Goal: Check status: Check status

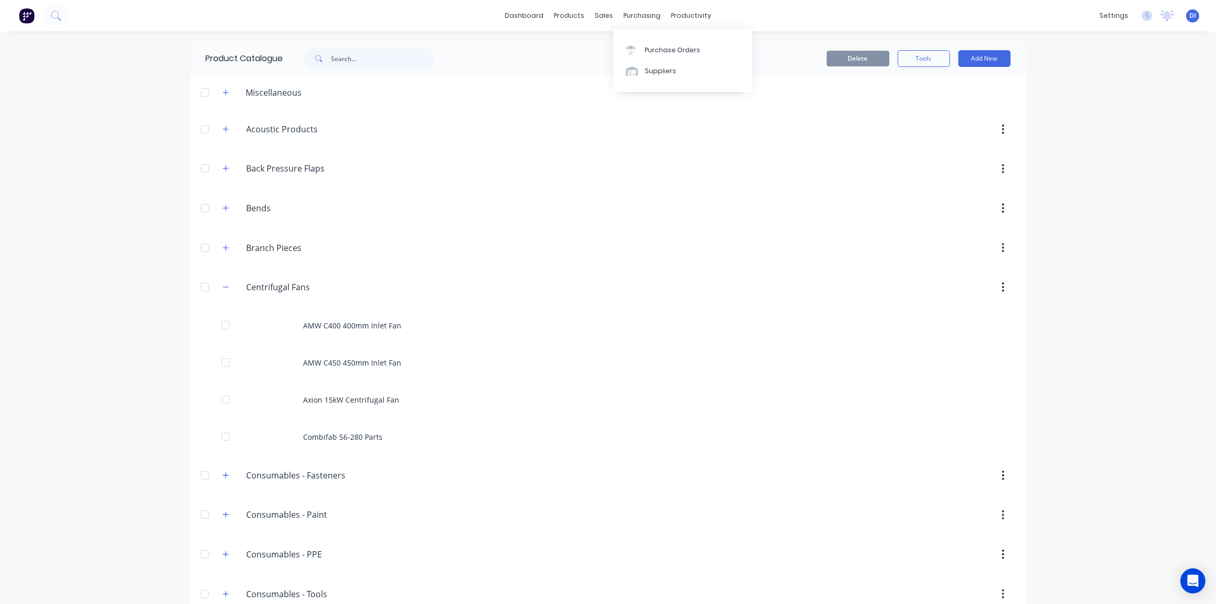
click at [1103, 88] on div "dashboard products sales purchasing productivity dashboard products Product Cat…" at bounding box center [608, 302] width 1216 height 604
click at [1159, 82] on div "dashboard products sales purchasing productivity dashboard products Product Cat…" at bounding box center [608, 302] width 1216 height 604
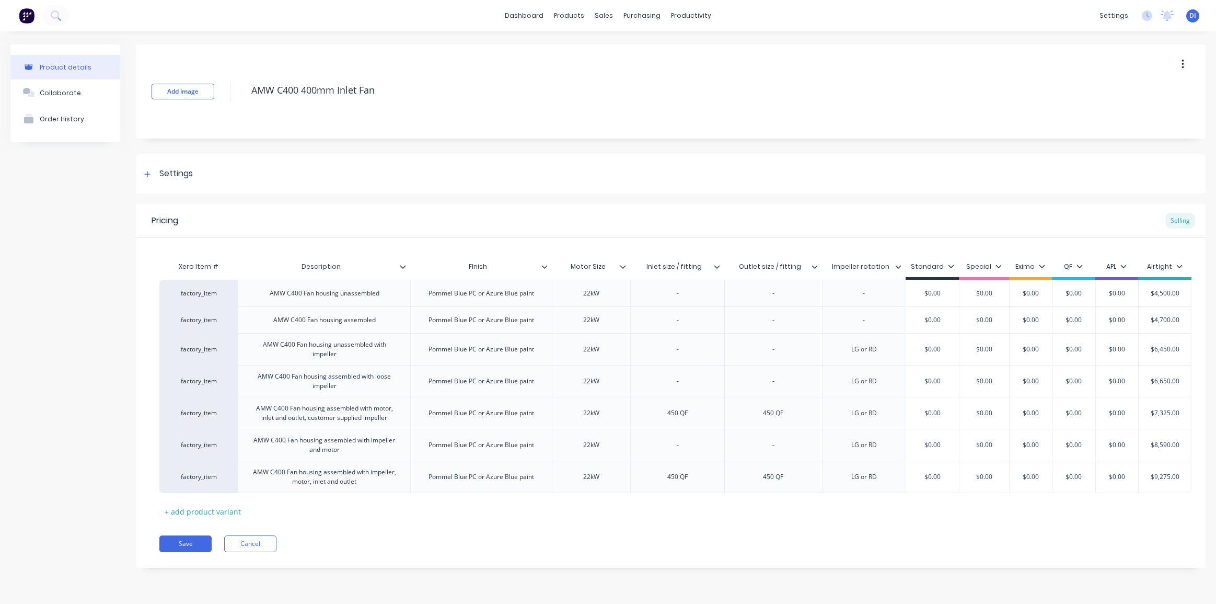
click at [863, 146] on div "Add image AMW C400 400mm Inlet Fan Settings Product Options I buy this item I s…" at bounding box center [671, 313] width 1070 height 539
click at [851, 171] on div "Settings" at bounding box center [671, 173] width 1070 height 39
type textarea "x"
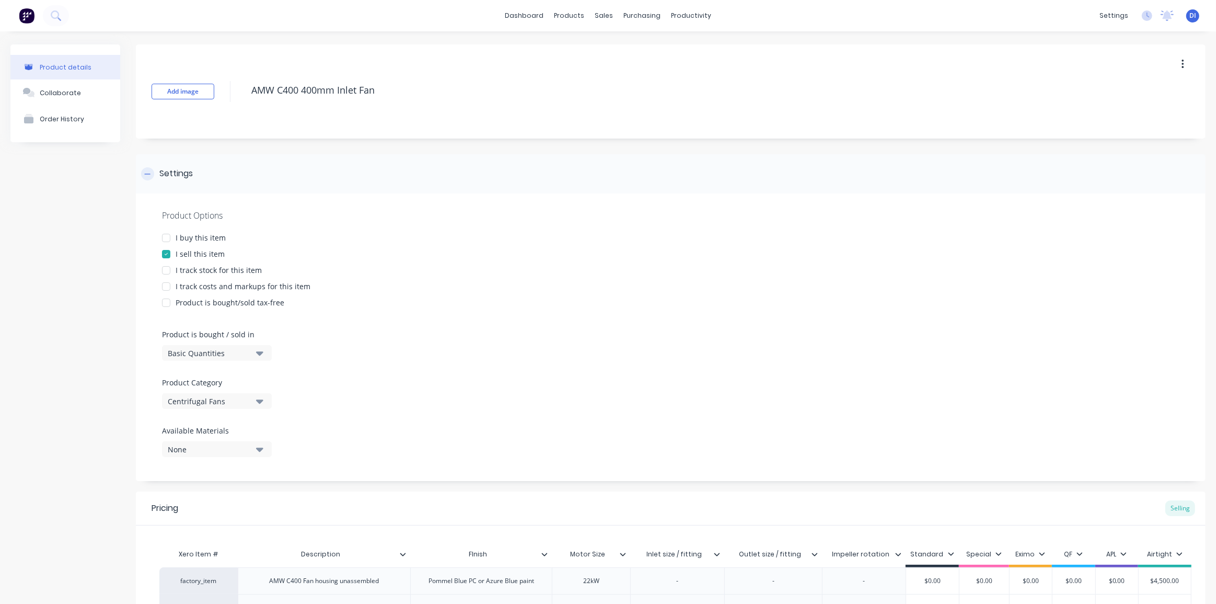
click at [816, 167] on div "Settings" at bounding box center [671, 173] width 1070 height 39
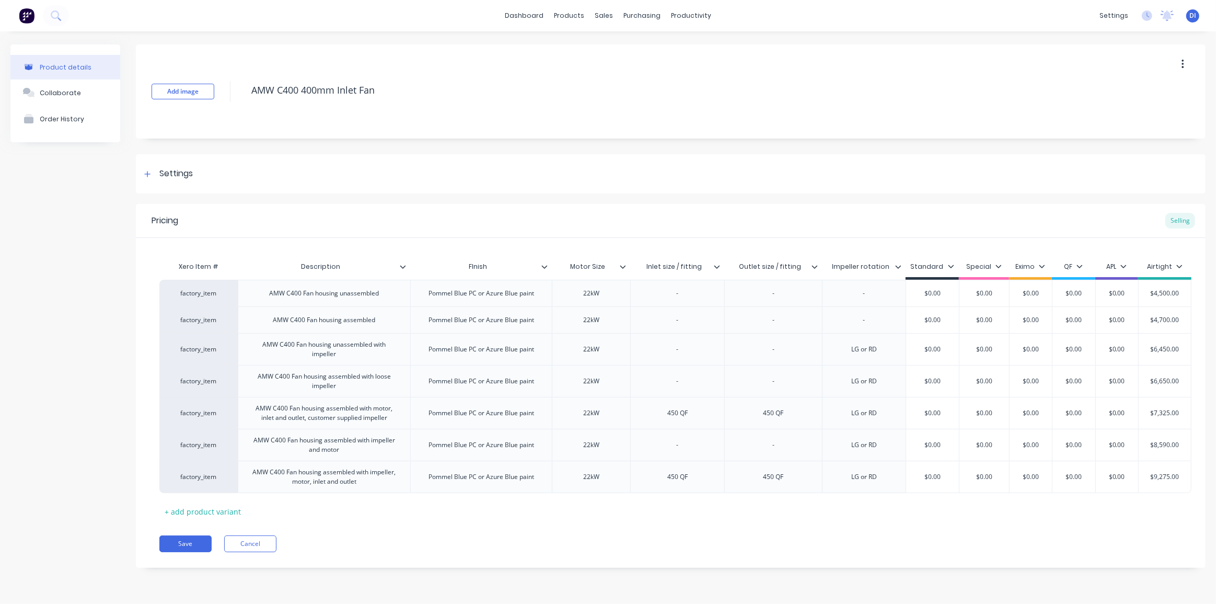
click at [73, 229] on div "Product details Collaborate Order History" at bounding box center [65, 313] width 110 height 539
click at [107, 342] on div "Product details Collaborate Order History" at bounding box center [65, 313] width 110 height 539
click at [335, 177] on div "Settings" at bounding box center [671, 173] width 1070 height 39
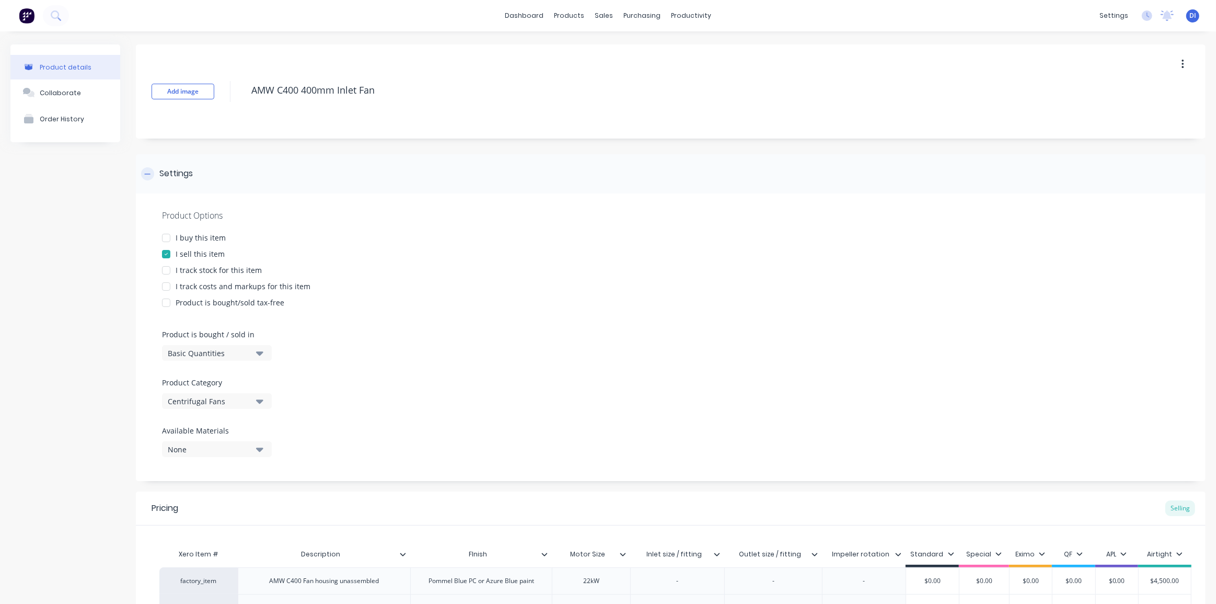
click at [335, 177] on div "Settings" at bounding box center [671, 173] width 1070 height 39
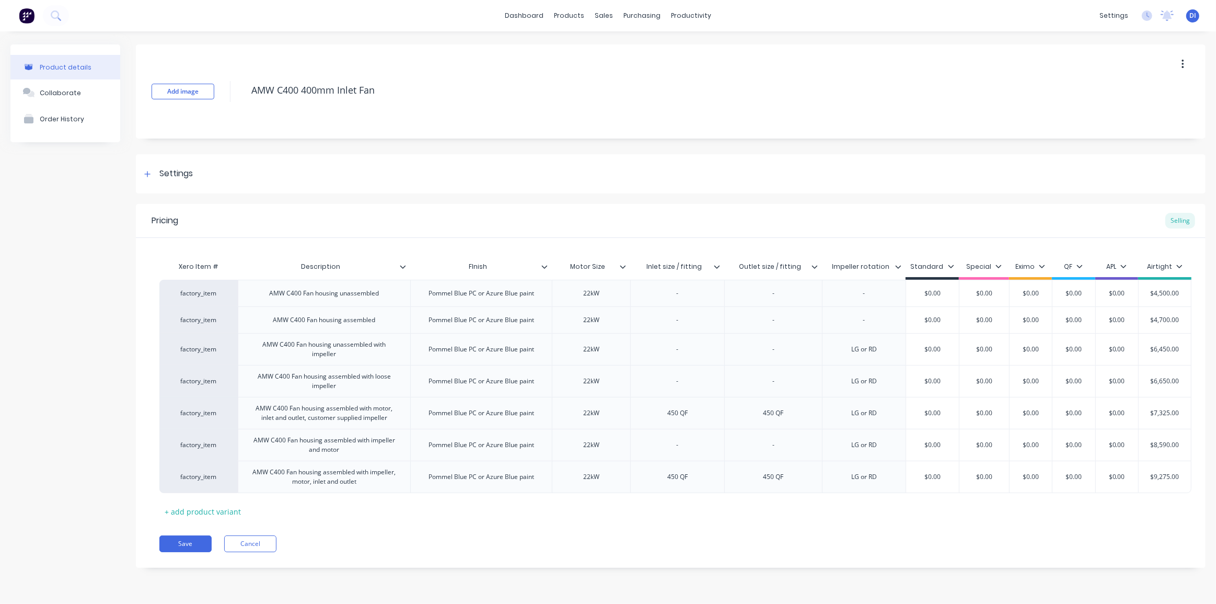
click at [34, 257] on div "Product details Collaborate Order History" at bounding box center [65, 313] width 110 height 539
click at [17, 15] on button at bounding box center [27, 15] width 22 height 21
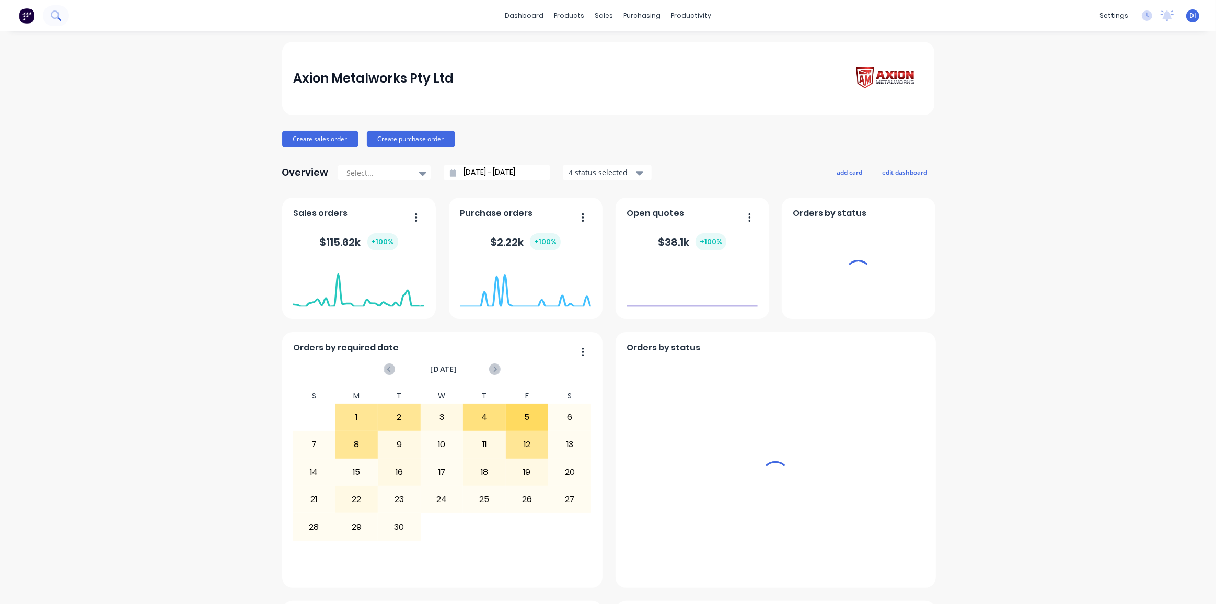
click at [56, 15] on icon at bounding box center [56, 15] width 10 height 10
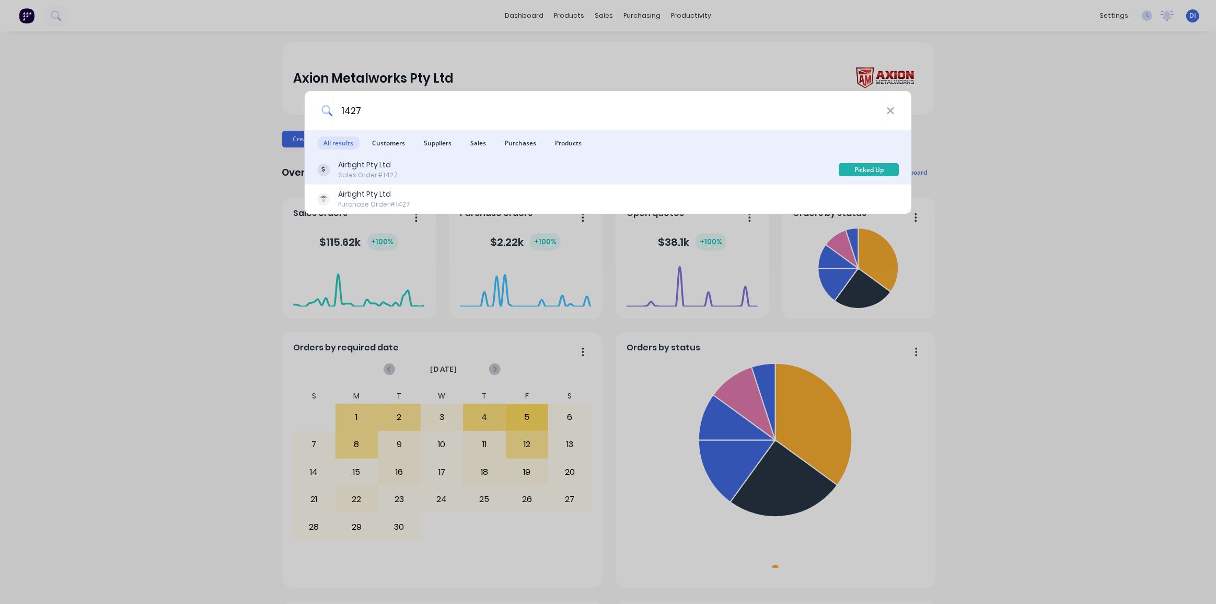
type input "1427"
click at [425, 170] on div "Airtight Pty Ltd Sales Order #1427" at bounding box center [578, 169] width 522 height 20
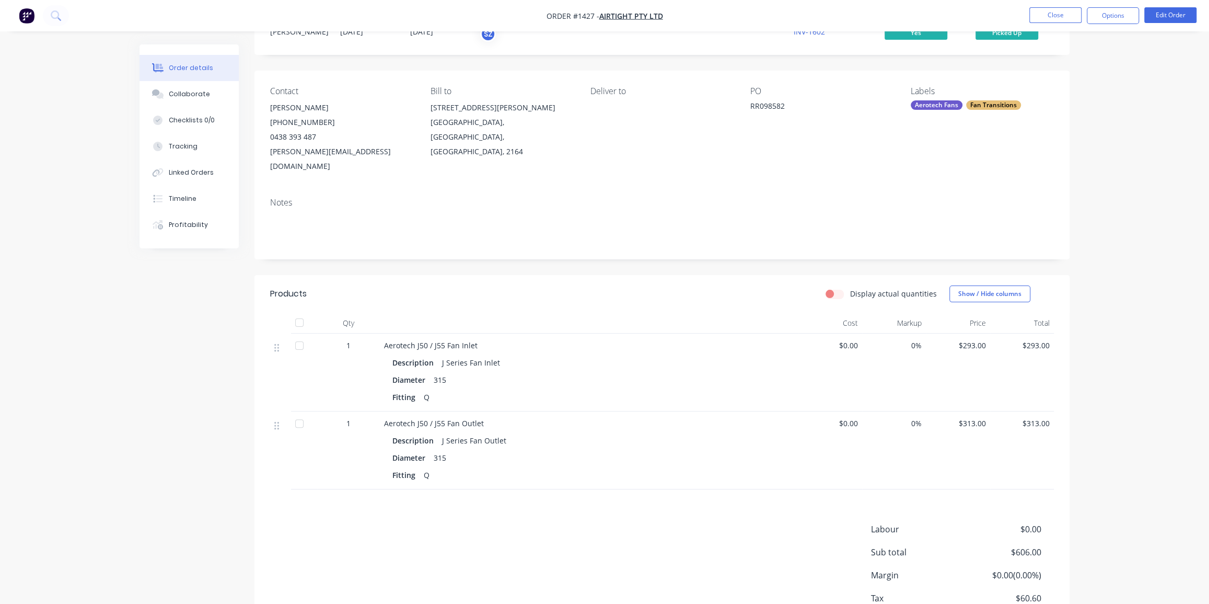
scroll to position [47, 0]
click at [183, 190] on button "Timeline" at bounding box center [189, 199] width 99 height 26
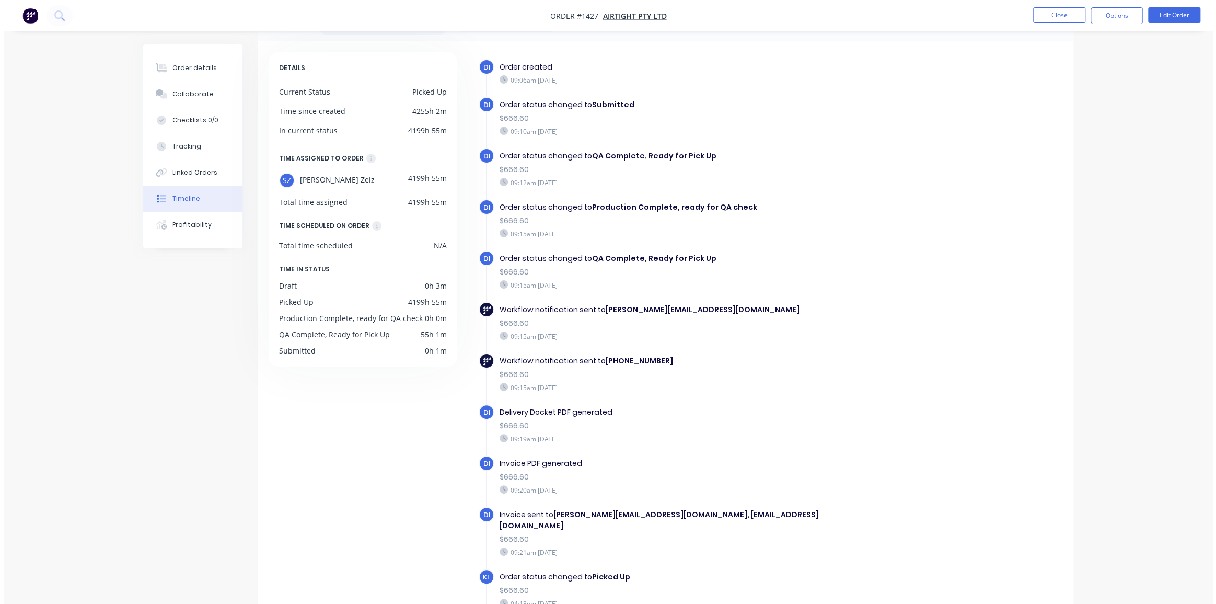
scroll to position [26, 0]
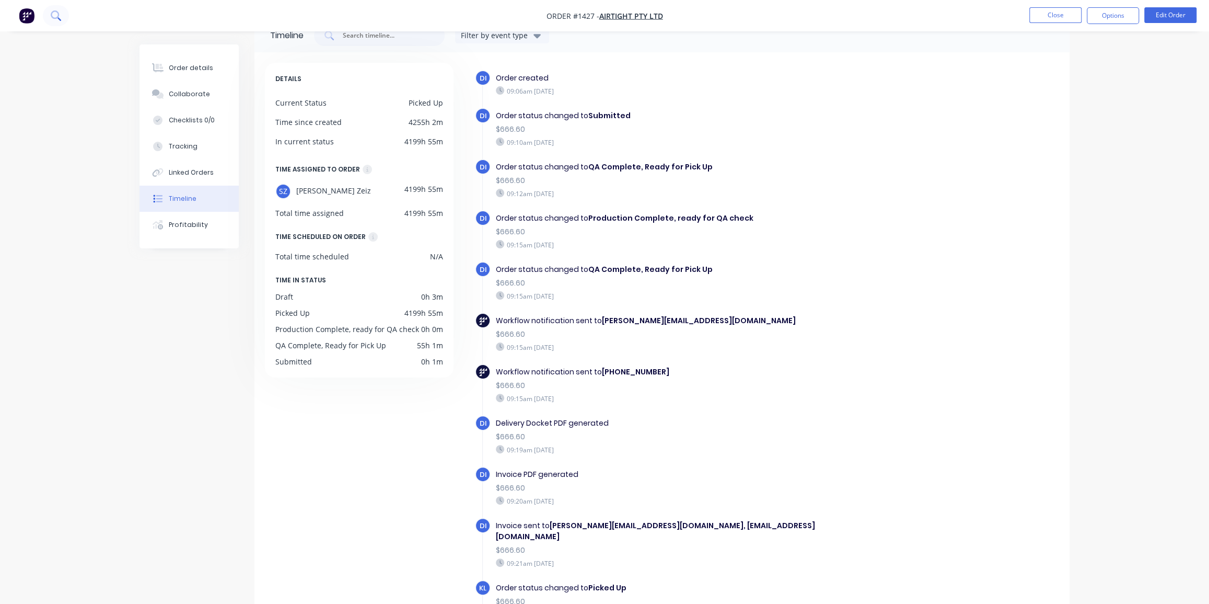
click at [59, 16] on icon at bounding box center [56, 15] width 10 height 10
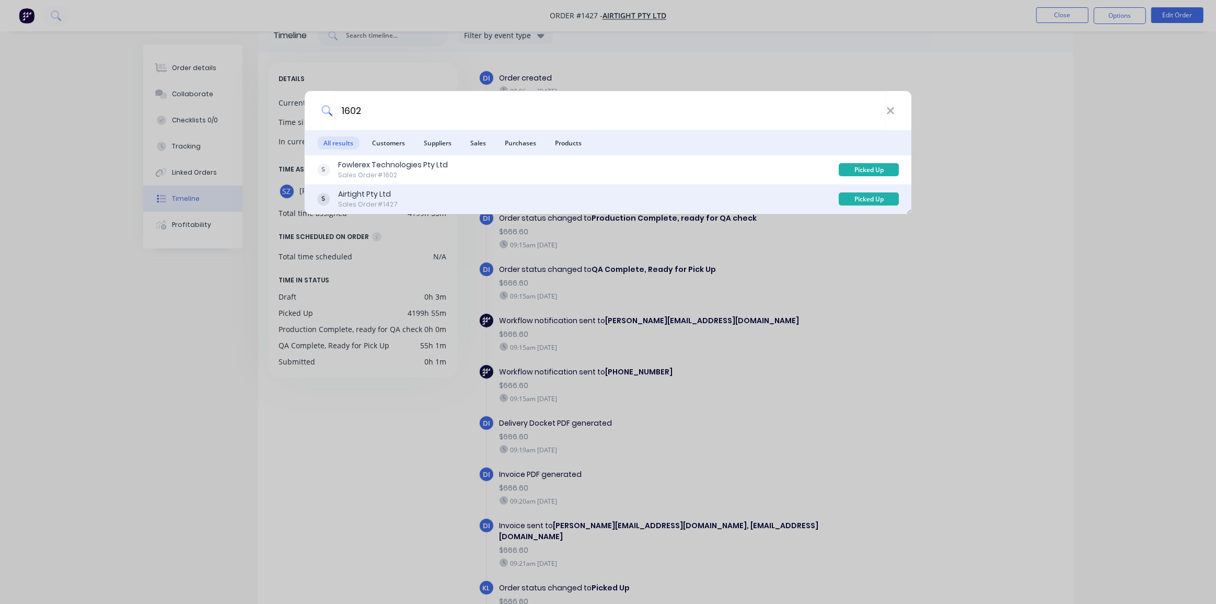
type input "1602"
click at [489, 197] on div "Airtight Pty Ltd Sales Order #1427" at bounding box center [578, 199] width 522 height 20
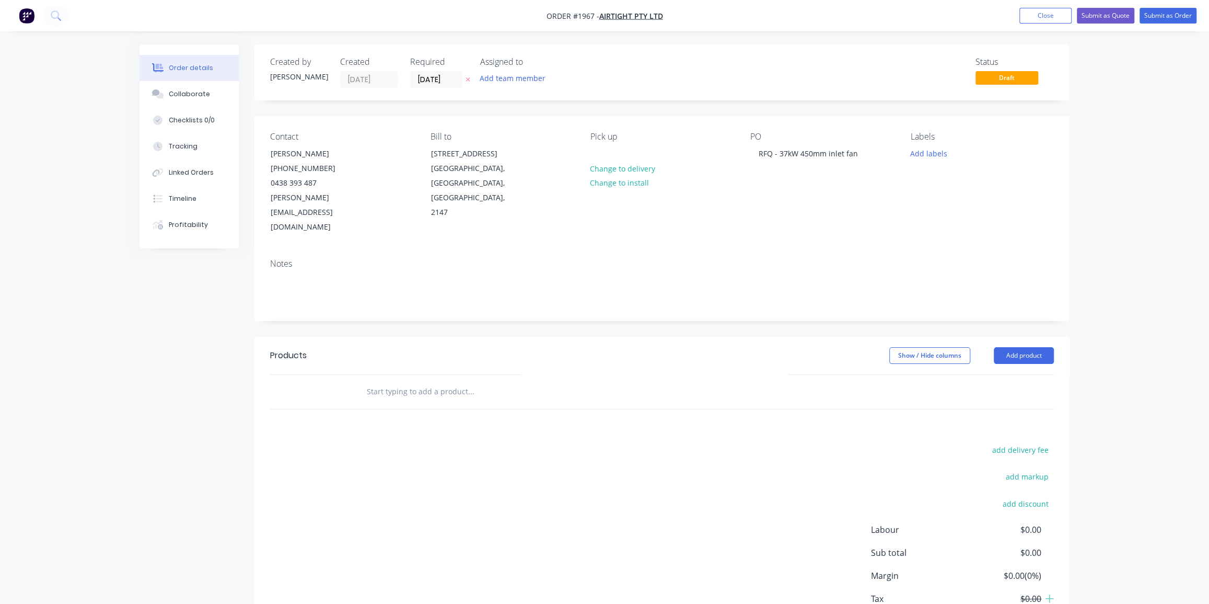
click at [1112, 97] on div "Order details Collaborate Checklists 0/0 Tracking Linked Orders Timeline Profit…" at bounding box center [604, 338] width 1209 height 676
drag, startPoint x: 1040, startPoint y: 19, endPoint x: 1066, endPoint y: 95, distance: 80.0
click at [1066, 95] on div "Order #1967 - Airtight Pty Ltd Add product Close Submit as Quote Submit as Orde…" at bounding box center [604, 338] width 1209 height 676
click at [1106, 18] on button "Submit as Quote" at bounding box center [1105, 16] width 57 height 16
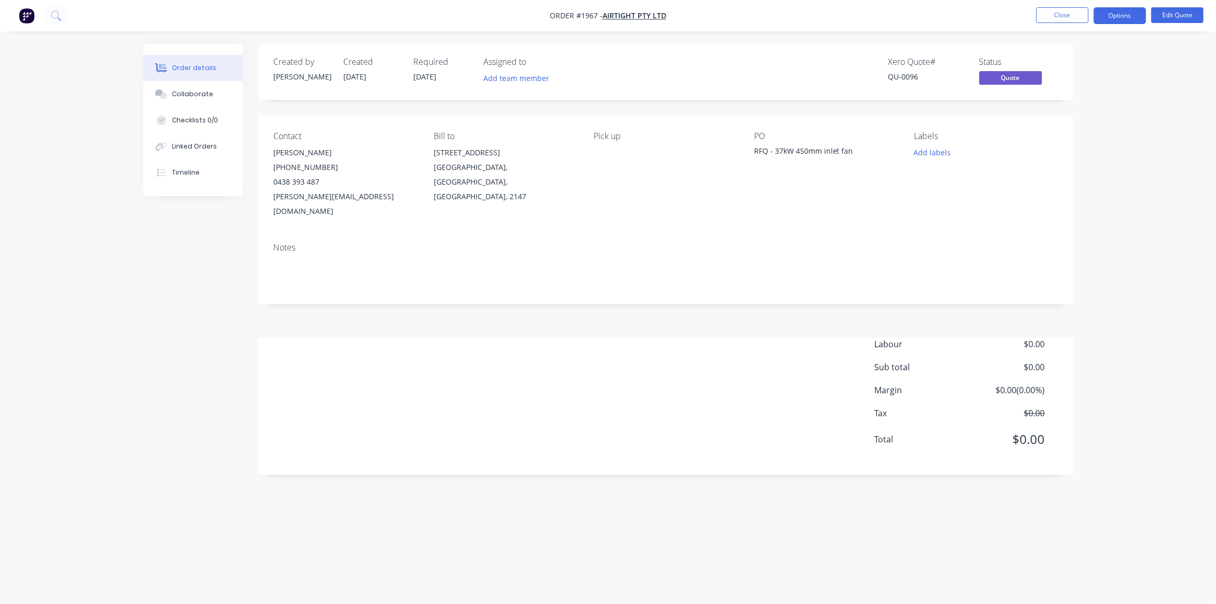
click at [1098, 136] on div "Order details Collaborate Checklists 0/0 Linked Orders Timeline Order details C…" at bounding box center [608, 302] width 1216 height 604
click at [26, 9] on img "button" at bounding box center [27, 16] width 16 height 16
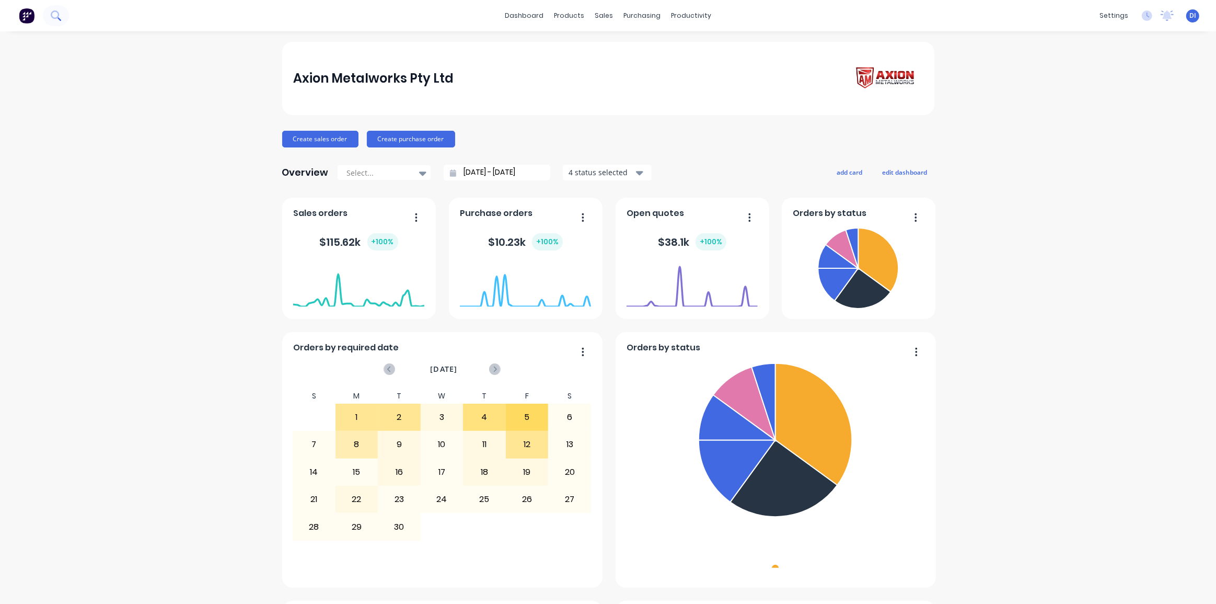
click at [51, 11] on icon at bounding box center [56, 15] width 10 height 10
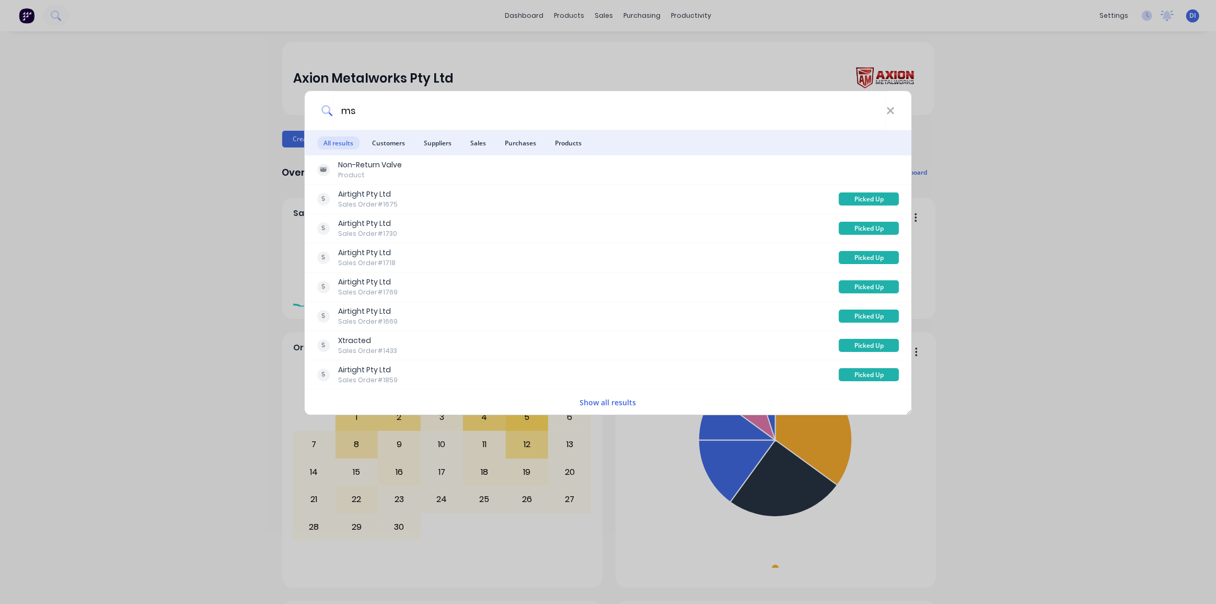
type input "ms"
click at [622, 404] on button "Show all results" at bounding box center [608, 402] width 63 height 12
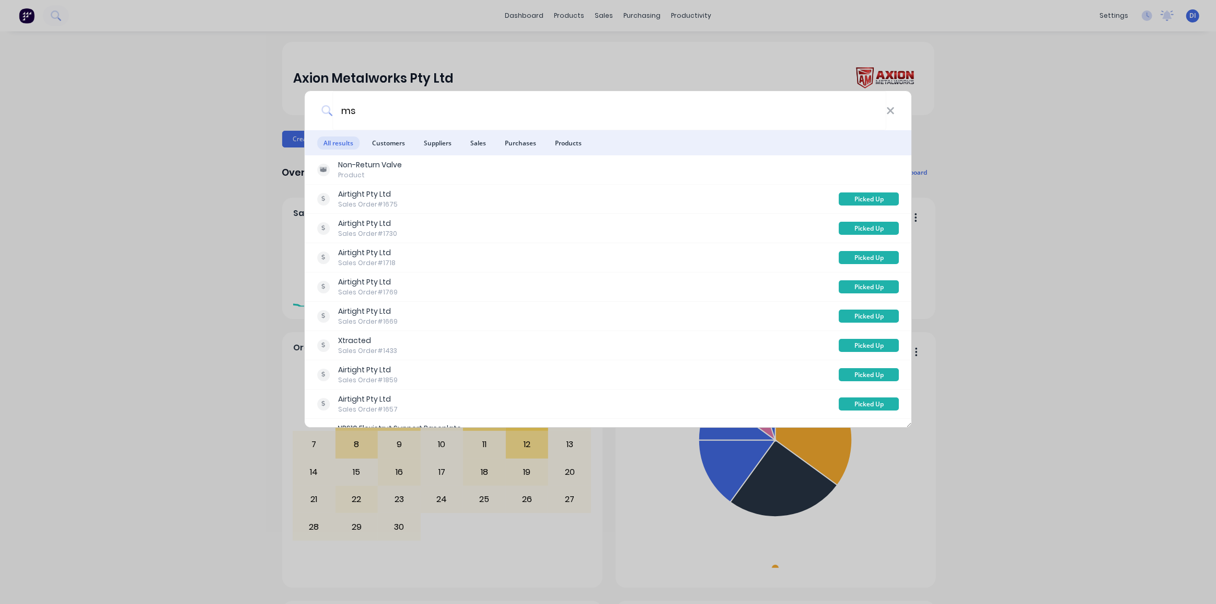
click at [988, 130] on div "ms All results Customers Suppliers Sales Purchases Products Non-Return Valve Pr…" at bounding box center [608, 302] width 1216 height 604
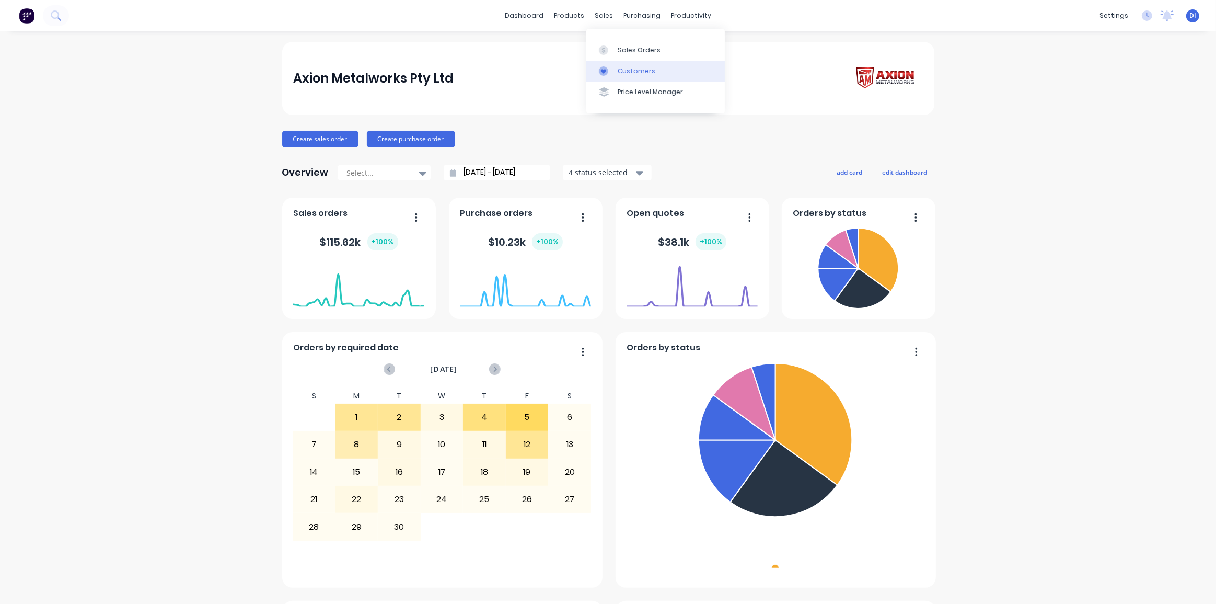
click at [637, 71] on div "Customers" at bounding box center [637, 70] width 38 height 9
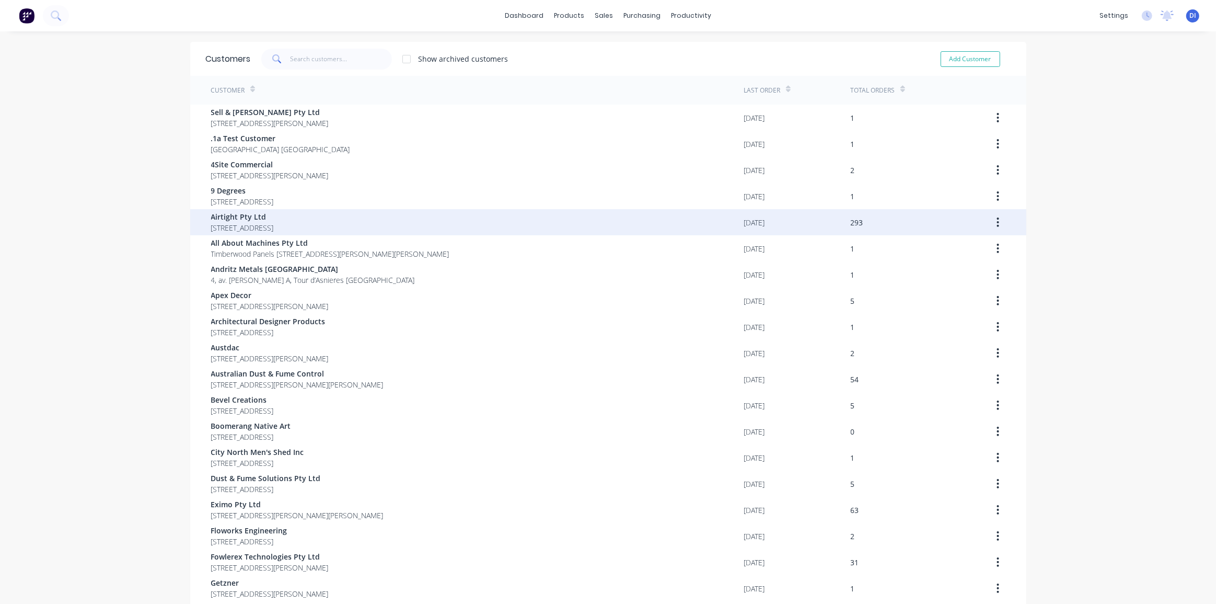
click at [274, 229] on span "18 / 167 Prospect Highway Seven Hills New South Wales Australia 2147" at bounding box center [242, 227] width 63 height 11
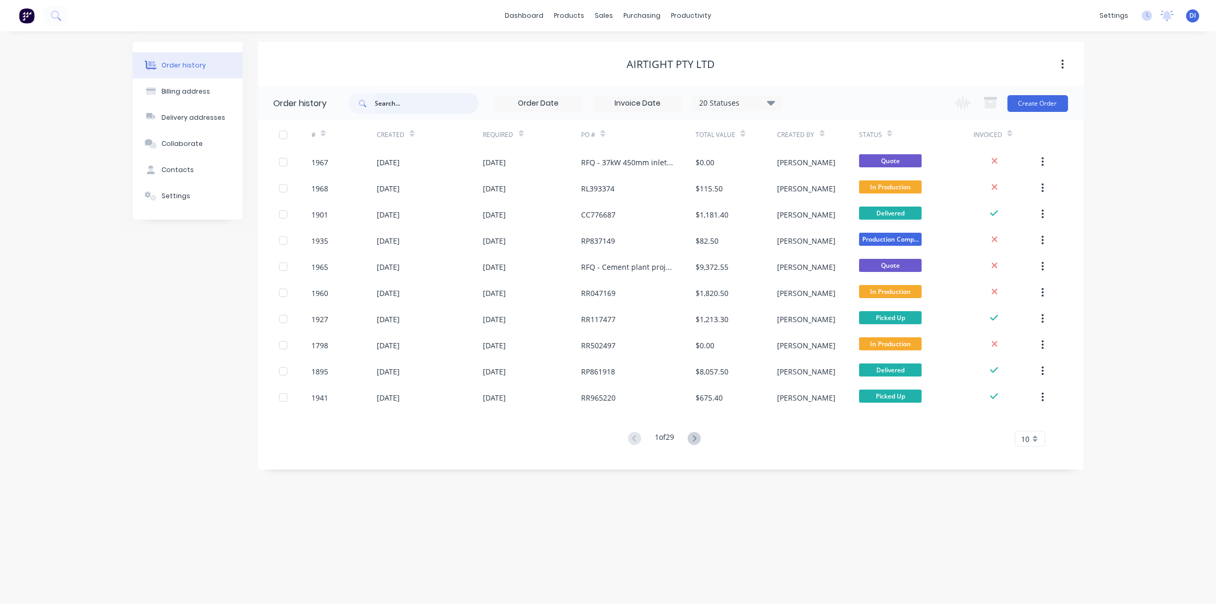
click at [425, 98] on input "text" at bounding box center [426, 103] width 103 height 21
type input "ms"
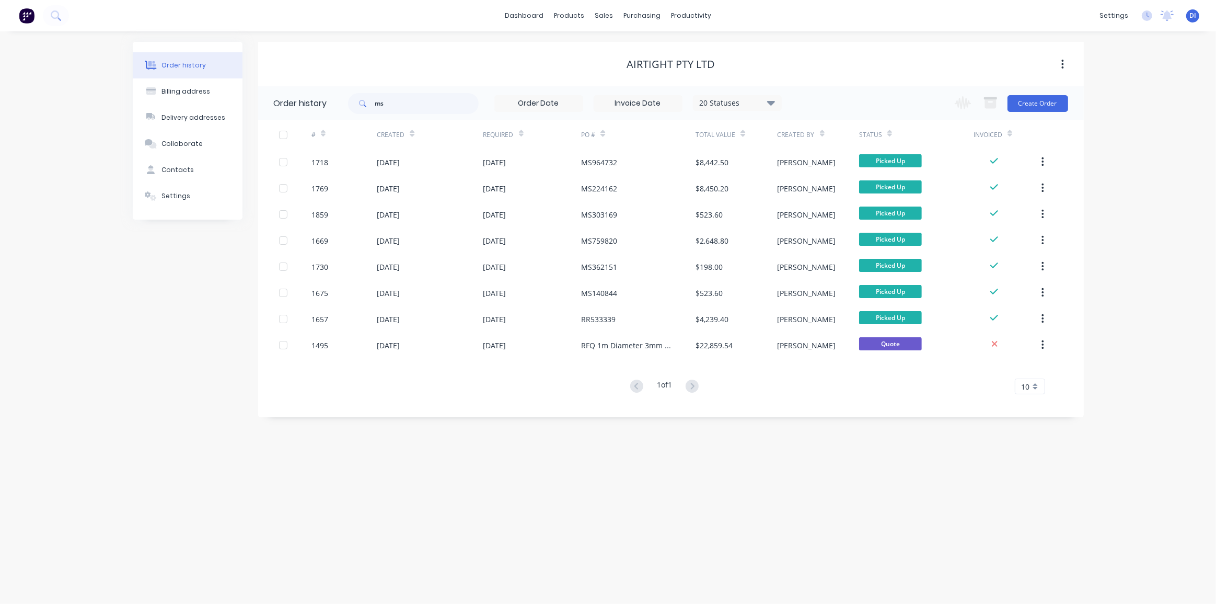
click at [1119, 272] on div "Order history Billing address Delivery addresses Collaborate Contacts Settings …" at bounding box center [608, 317] width 1216 height 572
click at [1038, 384] on div "10" at bounding box center [1030, 386] width 30 height 16
click at [1027, 514] on div "35" at bounding box center [1030, 516] width 29 height 18
click at [54, 16] on icon at bounding box center [56, 15] width 10 height 10
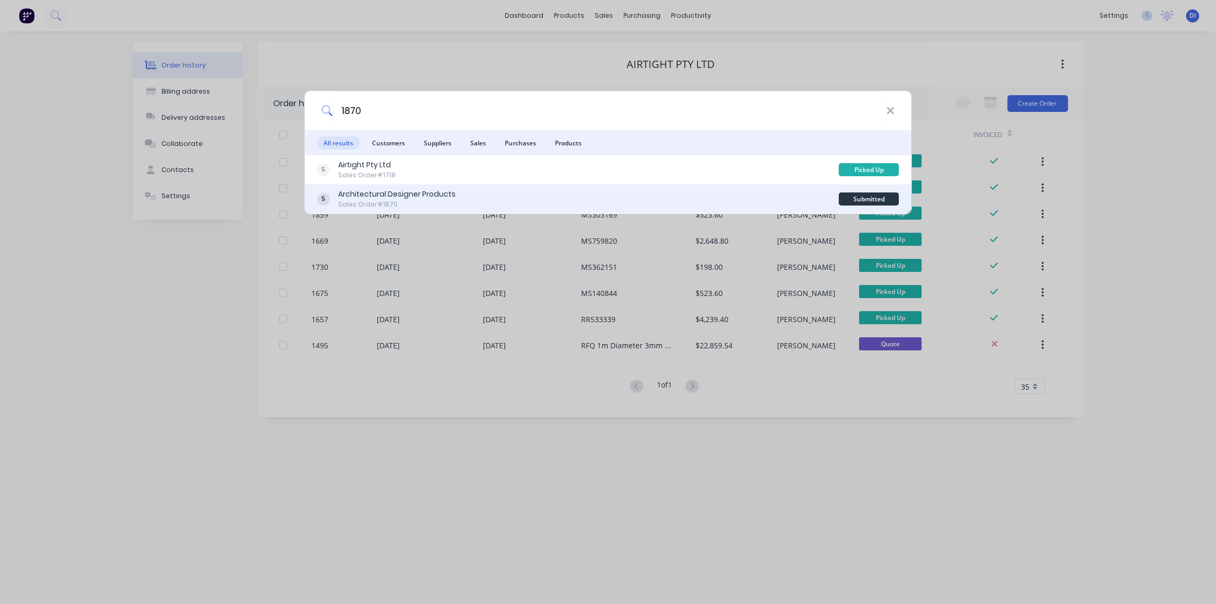
type input "1870"
click at [501, 194] on div "Architectural Designer Products Sales Order #1870" at bounding box center [578, 199] width 522 height 20
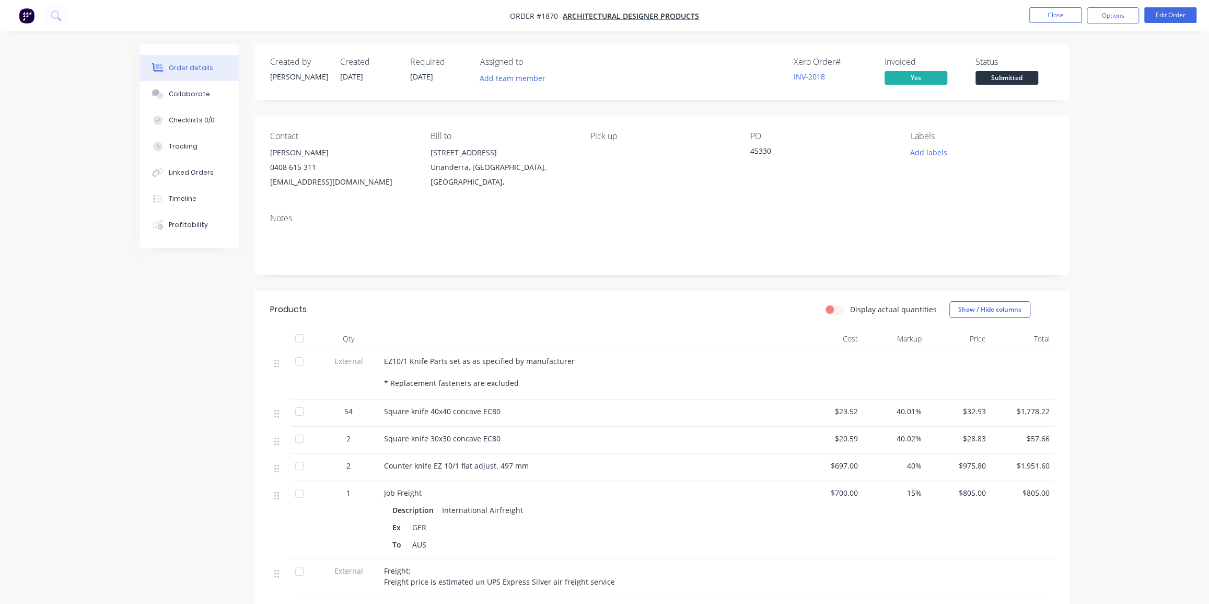
click at [1135, 187] on div "Order details Collaborate Checklists 0/0 Tracking Linked Orders Timeline Profit…" at bounding box center [604, 436] width 1209 height 873
click at [1085, 124] on div "Order details Collaborate Checklists 0/0 Tracking Linked Orders Timeline Profit…" at bounding box center [604, 436] width 1209 height 873
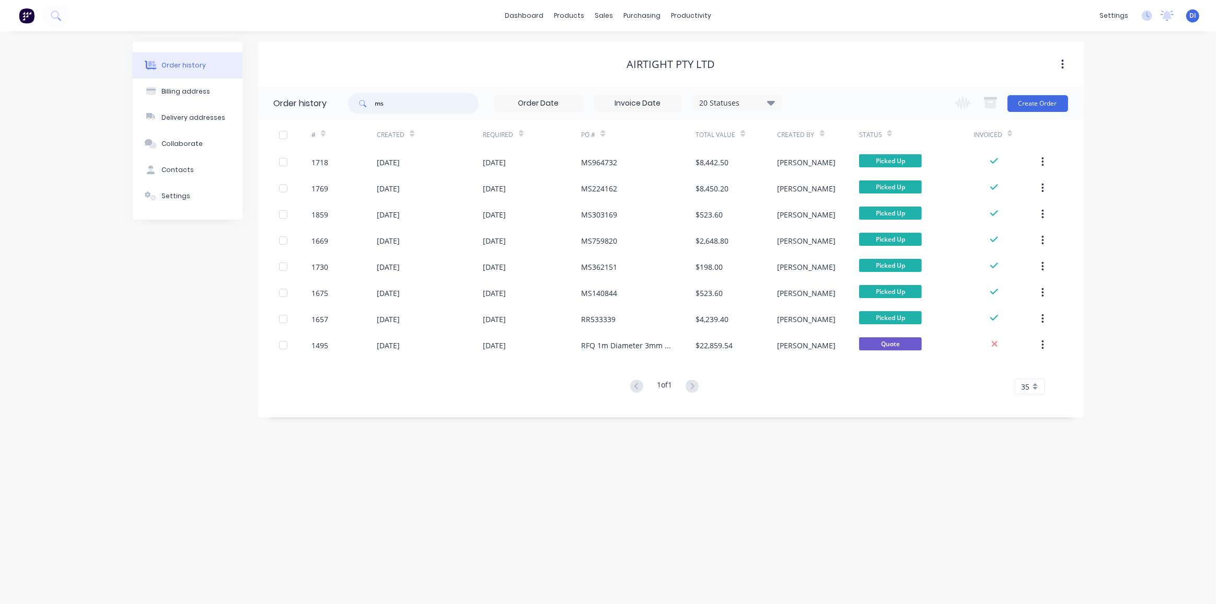
click at [394, 108] on input "ms" at bounding box center [426, 103] width 103 height 21
type input "1870"
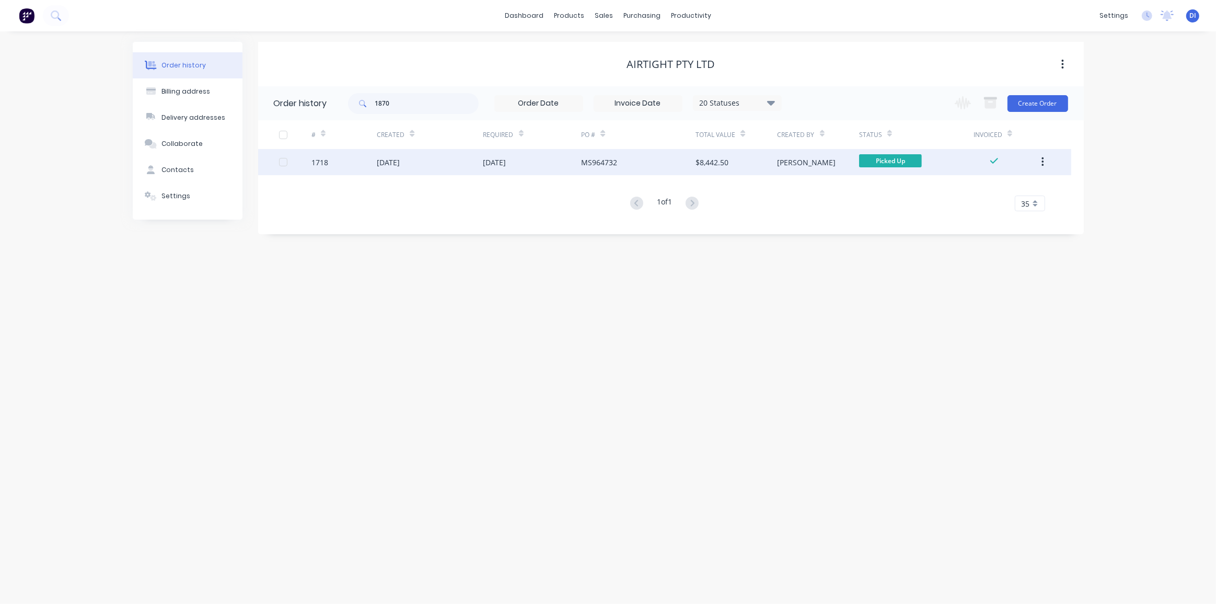
click at [496, 162] on div "[DATE]" at bounding box center [494, 162] width 23 height 11
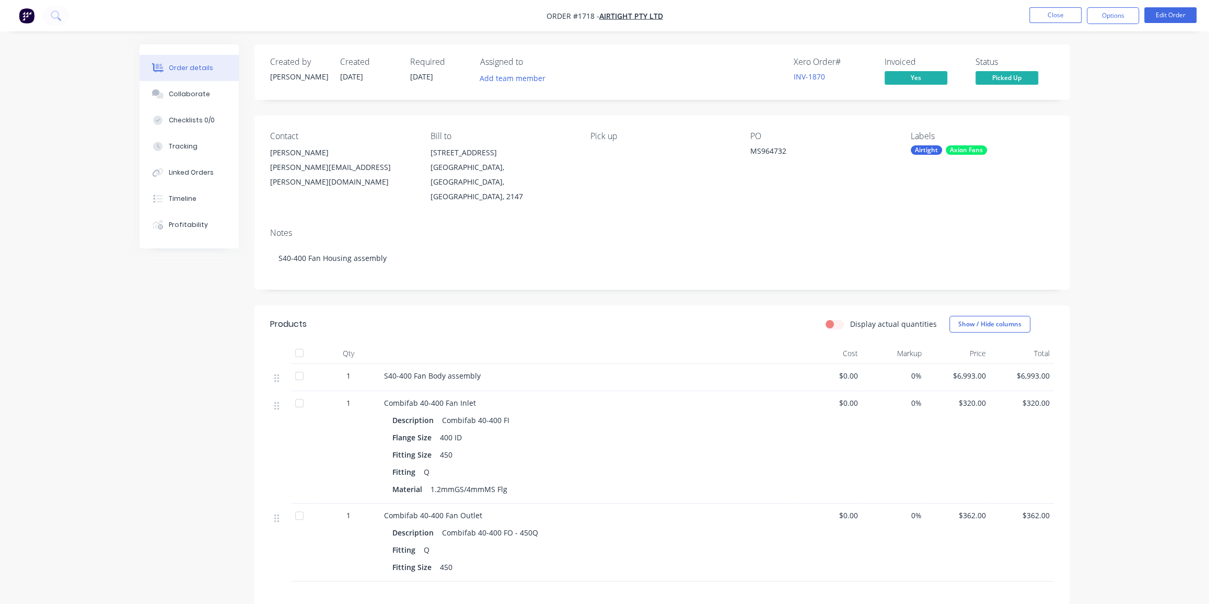
click at [1082, 249] on div "Order details Collaborate Checklists 0/0 Tracking Linked Orders Timeline Profit…" at bounding box center [604, 383] width 1209 height 767
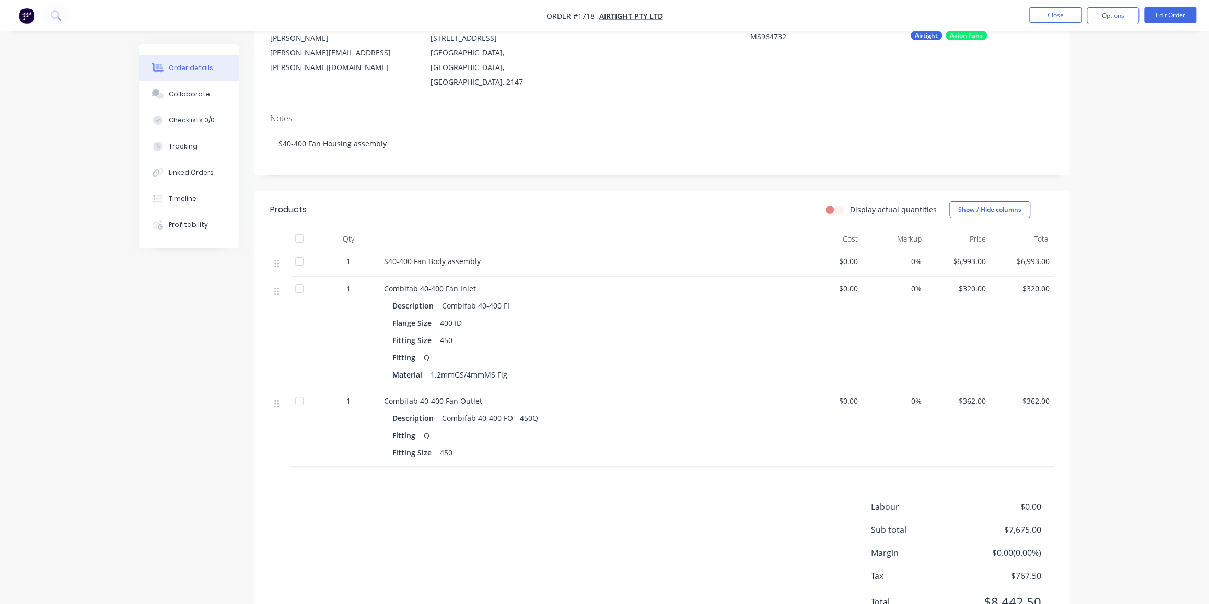
scroll to position [142, 0]
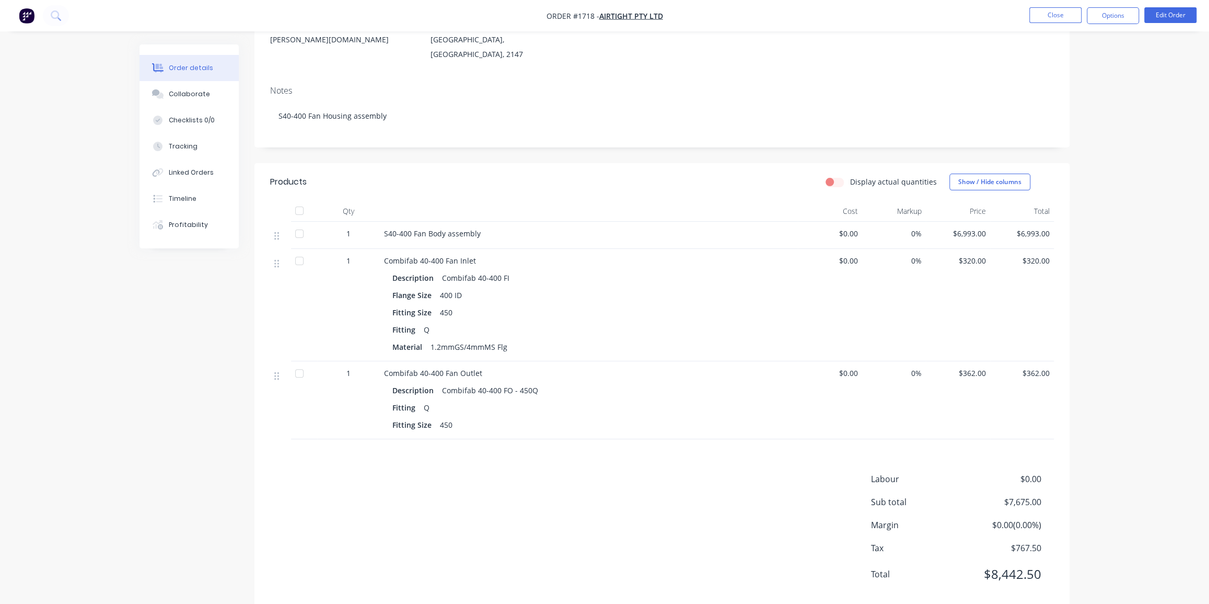
click at [273, 250] on div at bounding box center [280, 305] width 21 height 112
click at [1159, 12] on button "Edit Order" at bounding box center [1171, 15] width 52 height 16
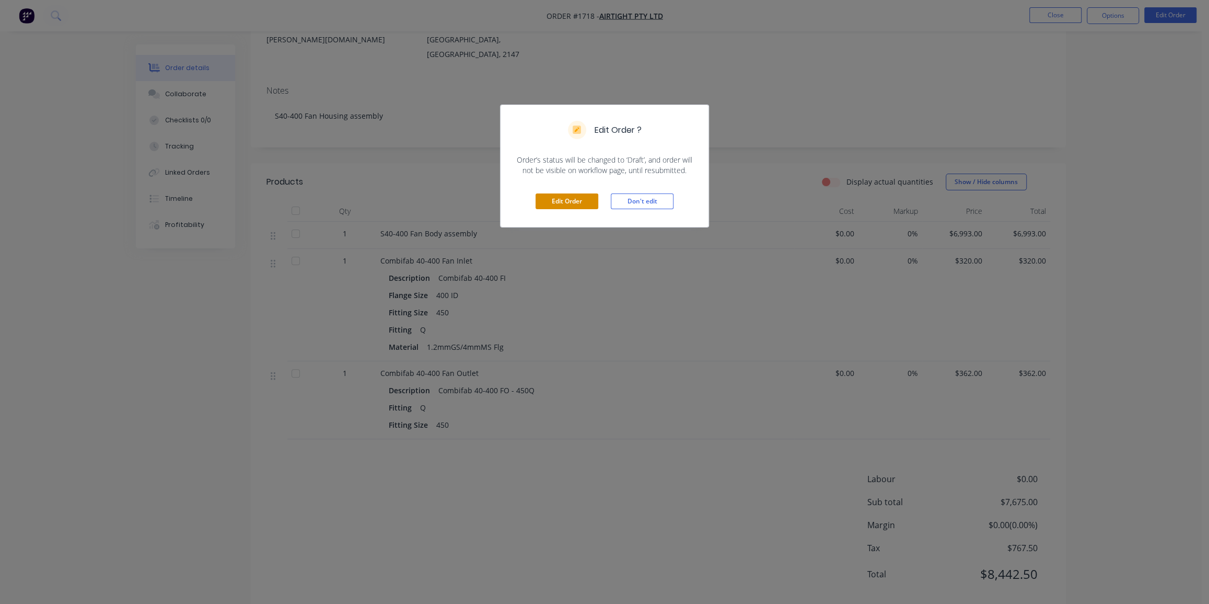
click at [575, 202] on button "Edit Order" at bounding box center [567, 201] width 63 height 16
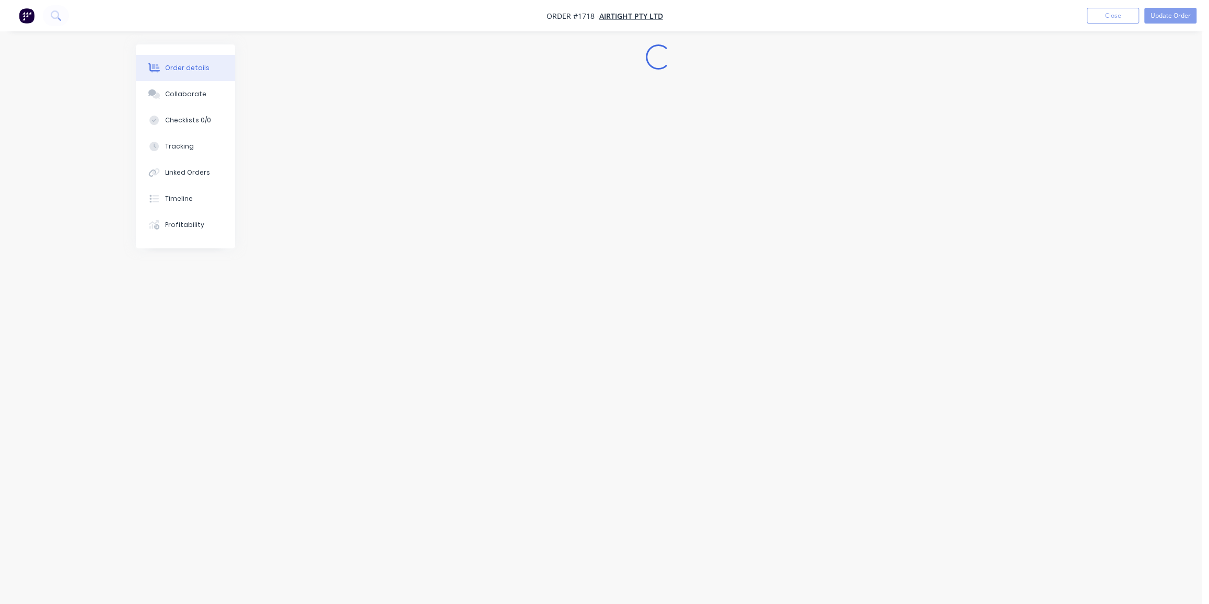
scroll to position [0, 0]
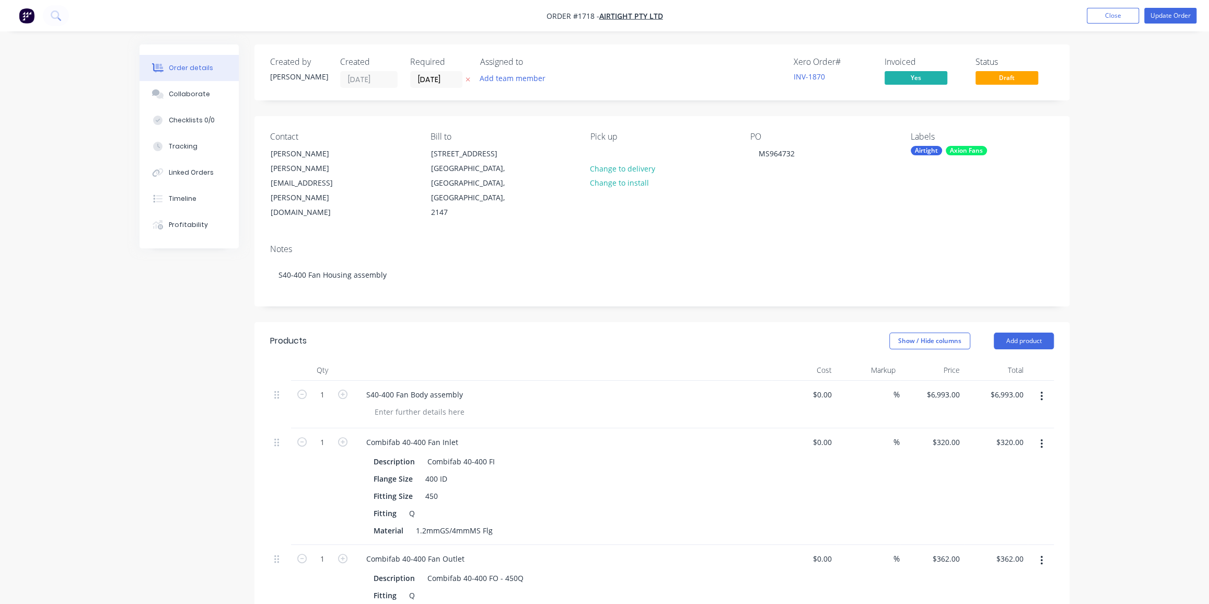
click at [1150, 227] on div "Order details Collaborate Checklists 0/0 Tracking Linked Orders Timeline Profit…" at bounding box center [604, 463] width 1209 height 927
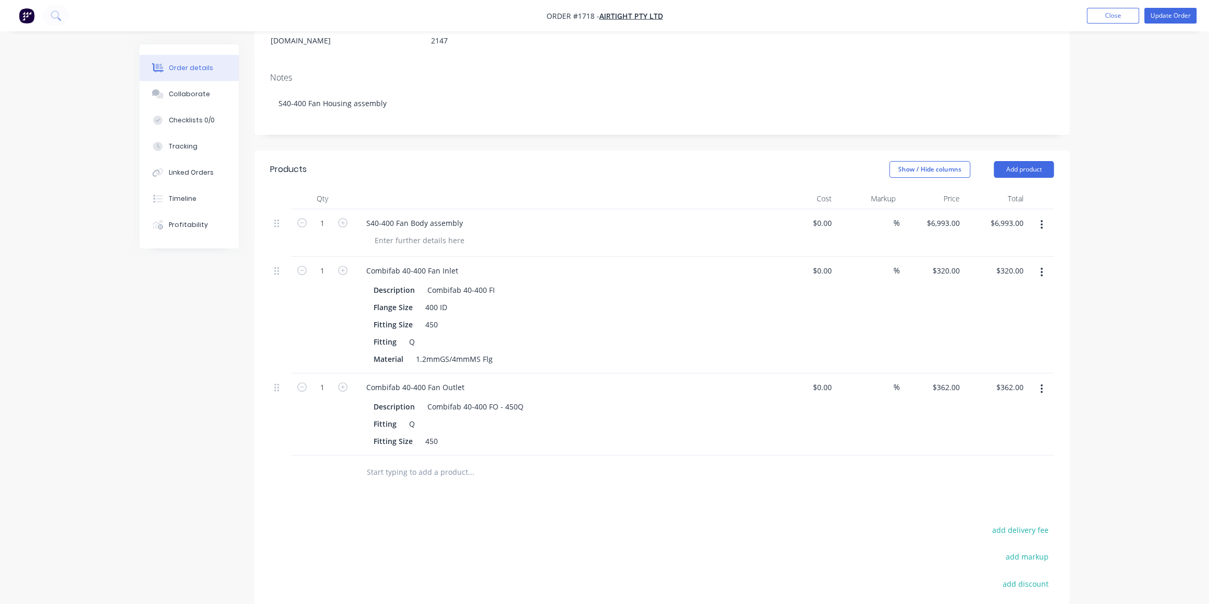
scroll to position [237, 0]
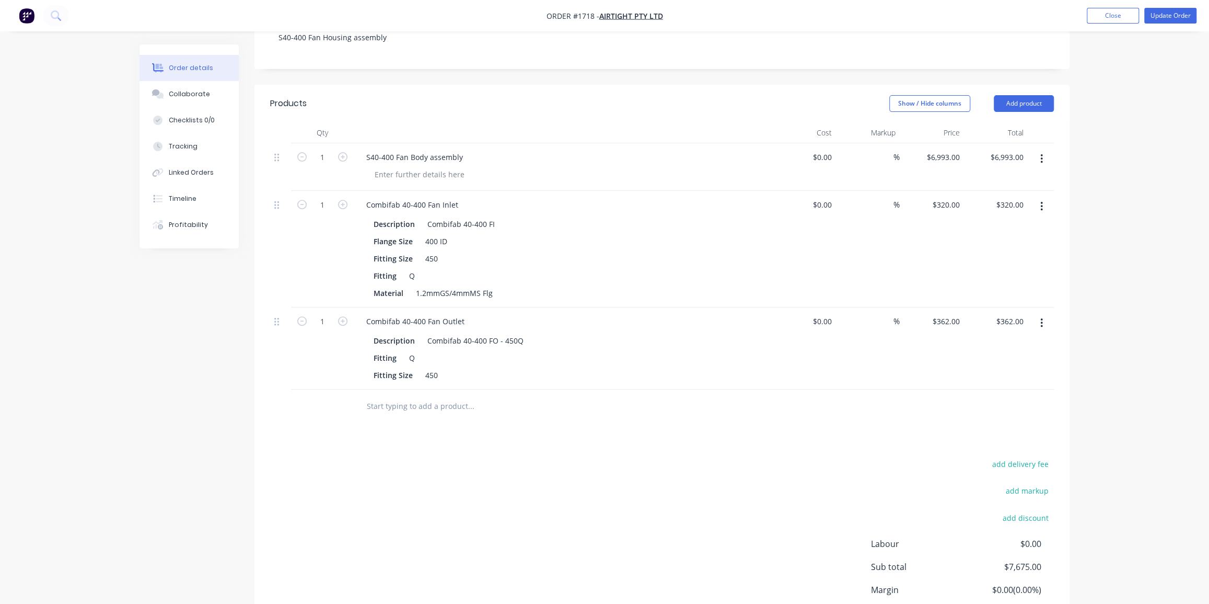
click at [1042, 202] on icon "button" at bounding box center [1042, 206] width 2 height 9
click at [999, 289] on div "Delete" at bounding box center [1004, 296] width 80 height 15
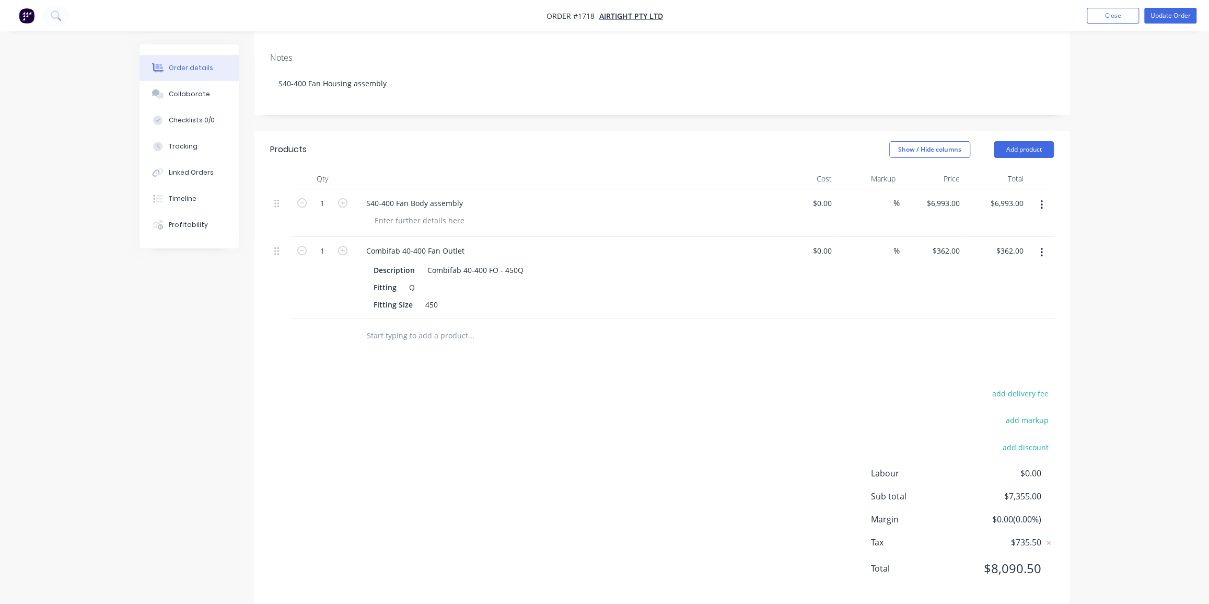
click at [1041, 247] on icon "button" at bounding box center [1042, 252] width 3 height 11
click at [999, 335] on div "Delete" at bounding box center [1004, 342] width 80 height 15
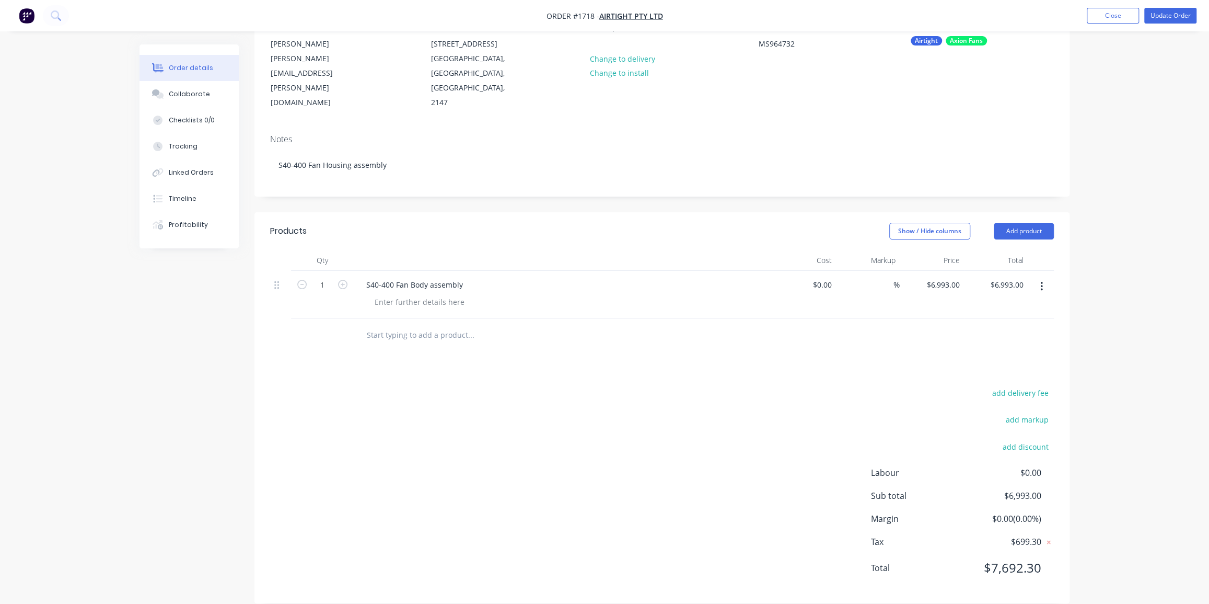
click at [1092, 255] on div "Order details Collaborate Checklists 0/0 Tracking Linked Orders Timeline Profit…" at bounding box center [604, 254] width 1209 height 729
click at [1184, 16] on button "Update Order" at bounding box center [1171, 16] width 52 height 16
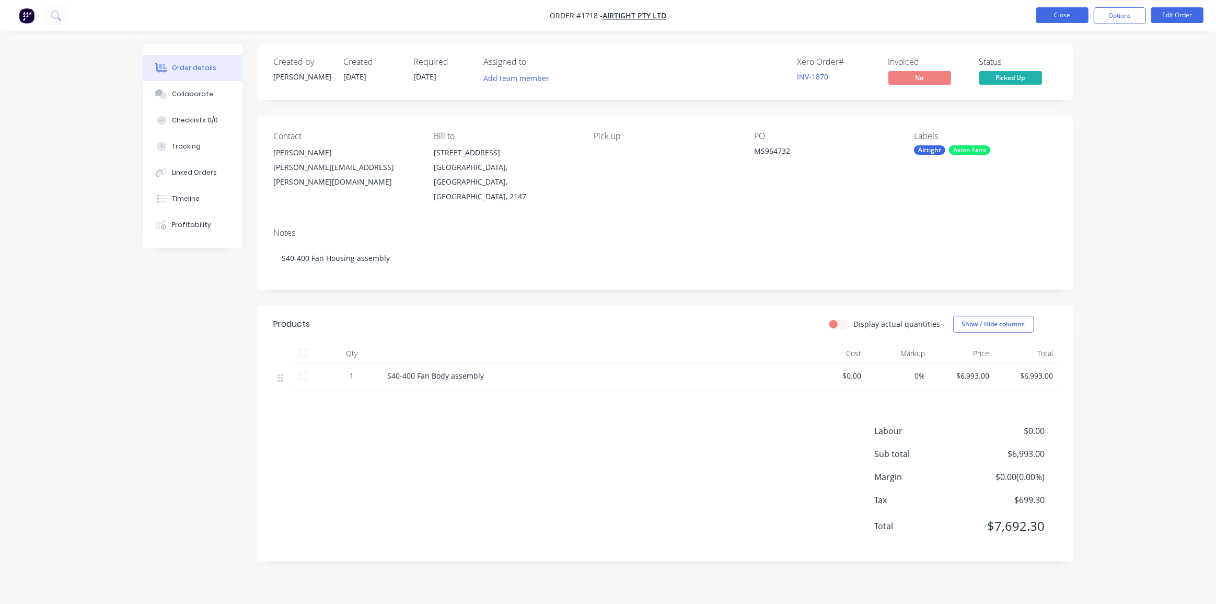
click at [1066, 15] on button "Close" at bounding box center [1062, 15] width 52 height 16
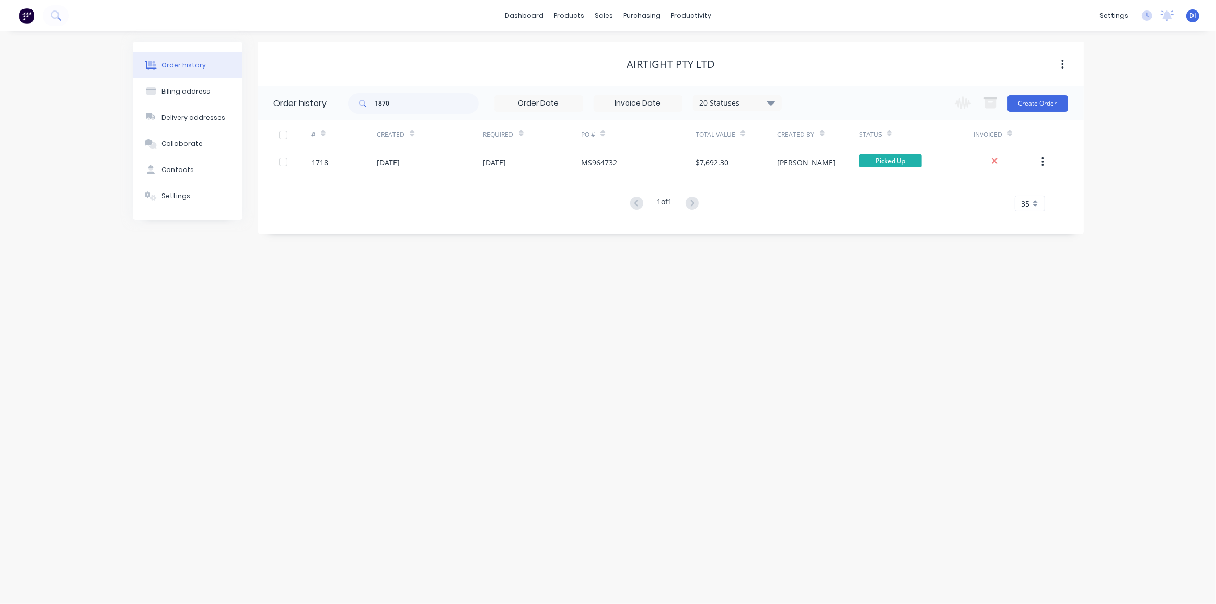
click at [1149, 137] on div "Order history Billing address Delivery addresses Collaborate Contacts Settings …" at bounding box center [608, 317] width 1216 height 572
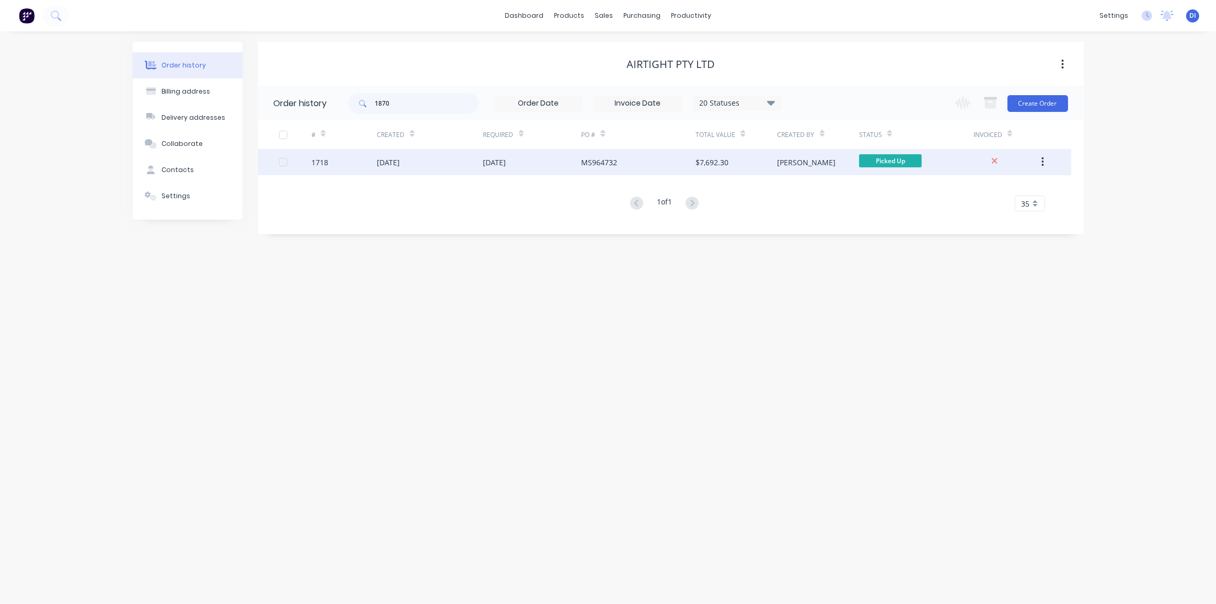
click at [778, 166] on div "[PERSON_NAME]" at bounding box center [807, 162] width 59 height 11
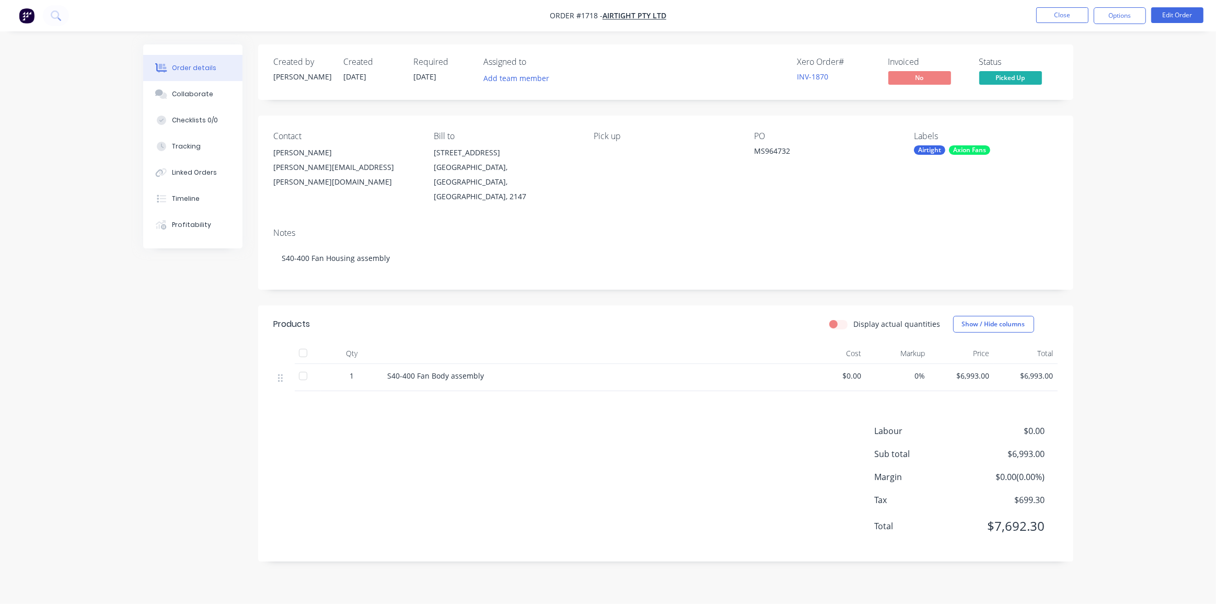
click at [1127, 99] on div "Order details Collaborate Checklists 0/0 Tracking Linked Orders Timeline Profit…" at bounding box center [608, 302] width 1216 height 604
click at [1112, 18] on button "Options" at bounding box center [1120, 15] width 52 height 17
click at [1164, 85] on div "Order details Collaborate Checklists 0/0 Tracking Linked Orders Timeline Profit…" at bounding box center [608, 302] width 1216 height 604
drag, startPoint x: 920, startPoint y: 73, endPoint x: 908, endPoint y: 80, distance: 14.1
click at [908, 80] on span "No" at bounding box center [920, 77] width 63 height 13
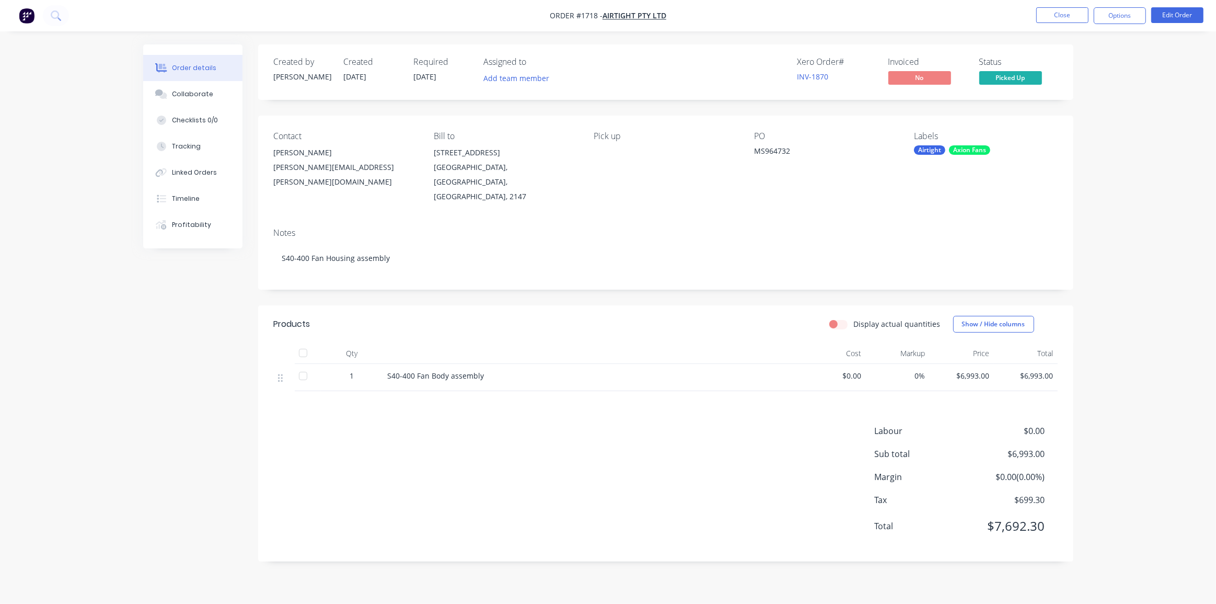
click at [908, 78] on span "No" at bounding box center [920, 77] width 63 height 13
drag, startPoint x: 908, startPoint y: 77, endPoint x: 902, endPoint y: 77, distance: 5.7
click at [902, 77] on span "No" at bounding box center [920, 77] width 63 height 13
click at [1122, 16] on button "Options" at bounding box center [1120, 15] width 52 height 17
click at [1172, 72] on div "Order details Collaborate Checklists 0/0 Tracking Linked Orders Timeline Profit…" at bounding box center [608, 302] width 1216 height 604
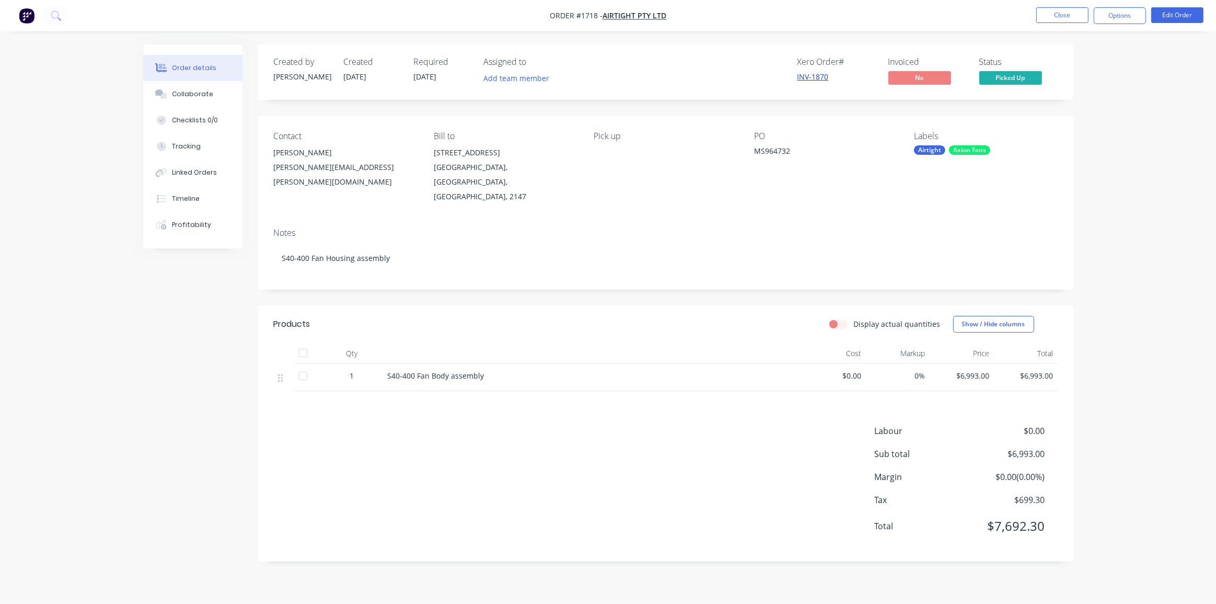
click at [823, 73] on link "INV-1870" at bounding box center [813, 77] width 31 height 10
click at [1119, 181] on div "Order details Collaborate Checklists 0/0 Tracking Linked Orders Timeline Profit…" at bounding box center [608, 302] width 1216 height 604
click at [56, 17] on icon at bounding box center [56, 15] width 10 height 10
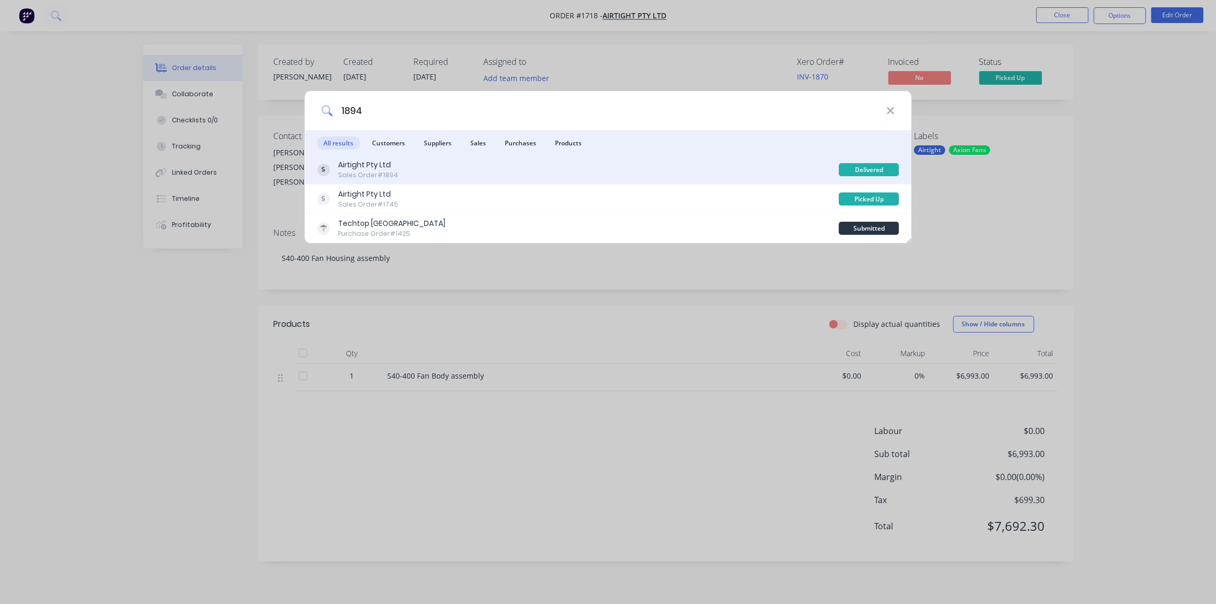
type input "1894"
click at [524, 176] on div "Airtight Pty Ltd Sales Order #1894" at bounding box center [578, 169] width 522 height 20
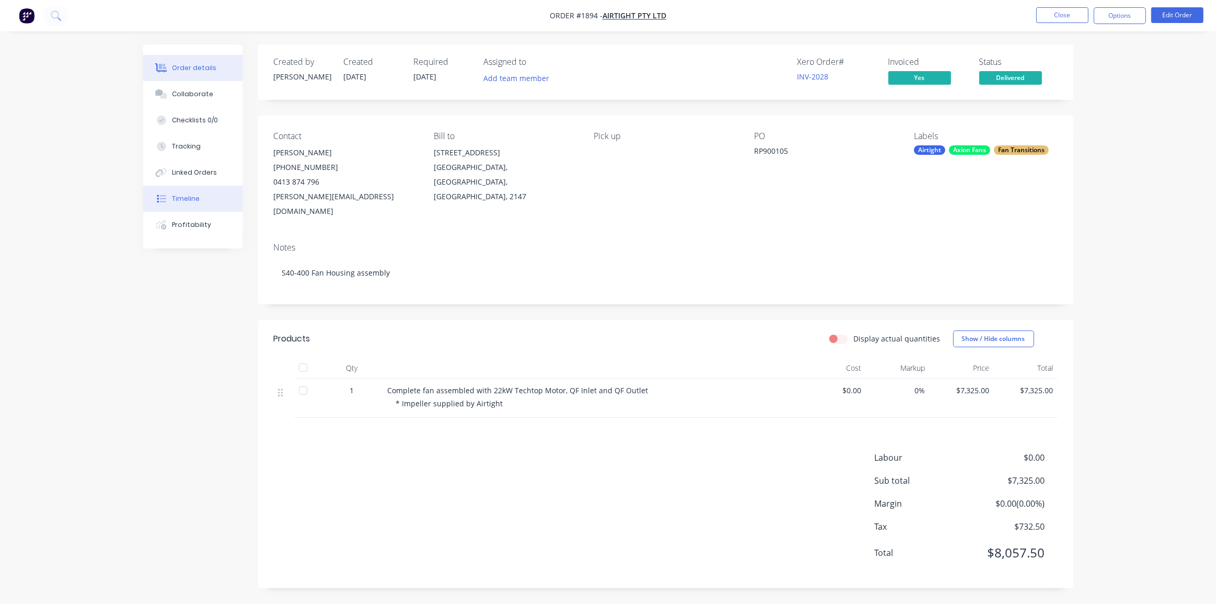
click at [181, 193] on button "Timeline" at bounding box center [192, 199] width 99 height 26
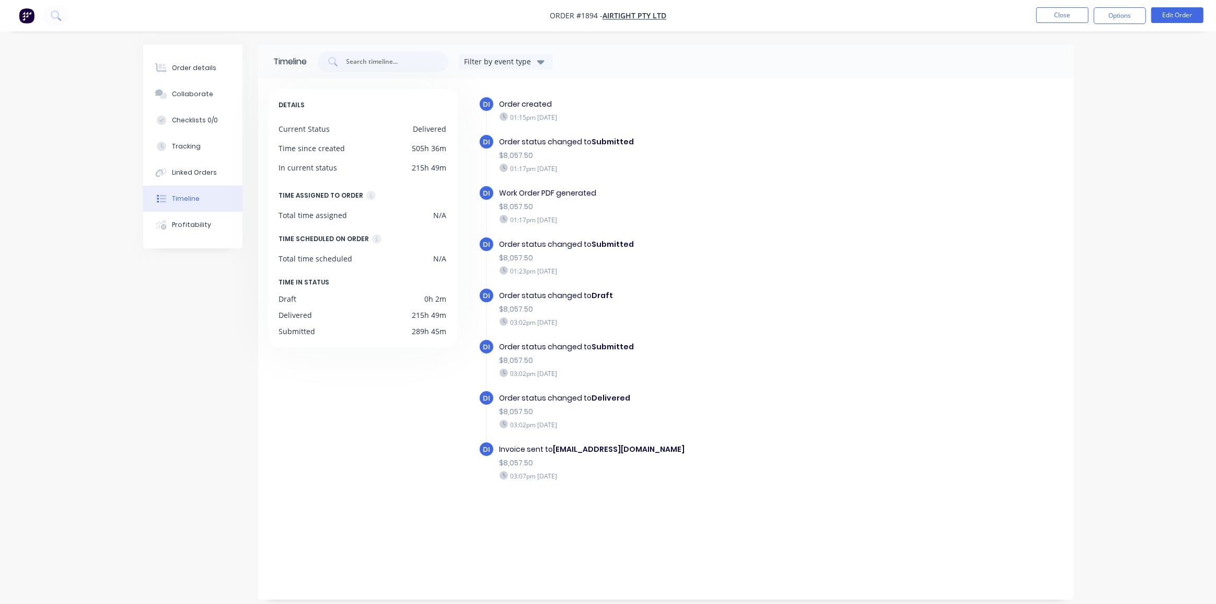
click at [22, 20] on img "button" at bounding box center [27, 16] width 16 height 16
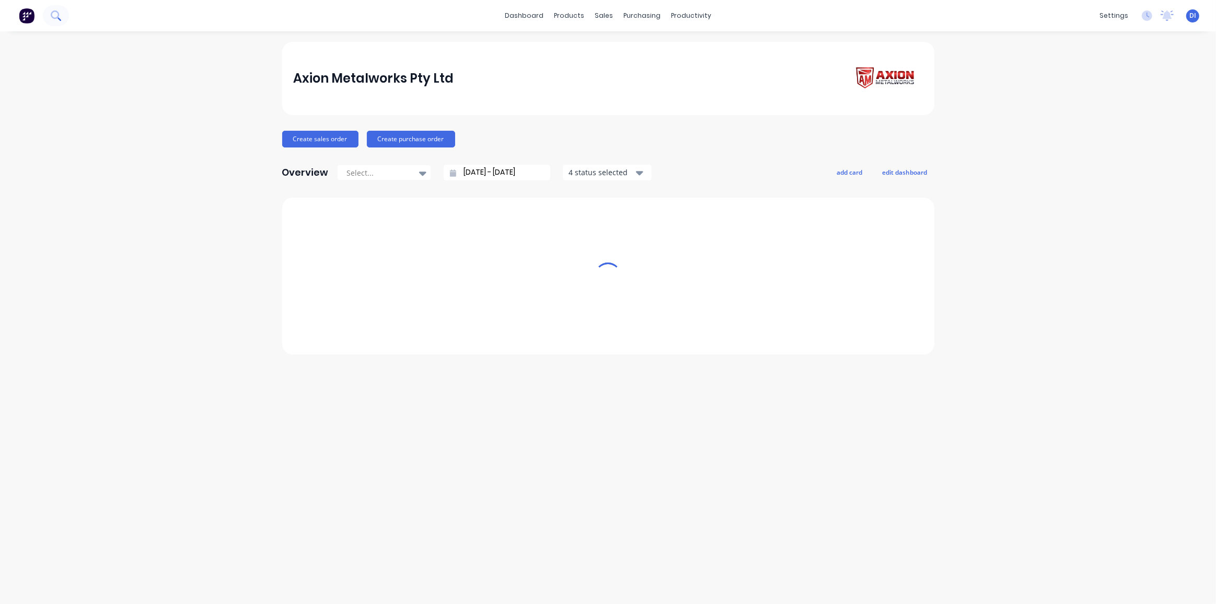
click at [52, 15] on icon at bounding box center [55, 14] width 8 height 8
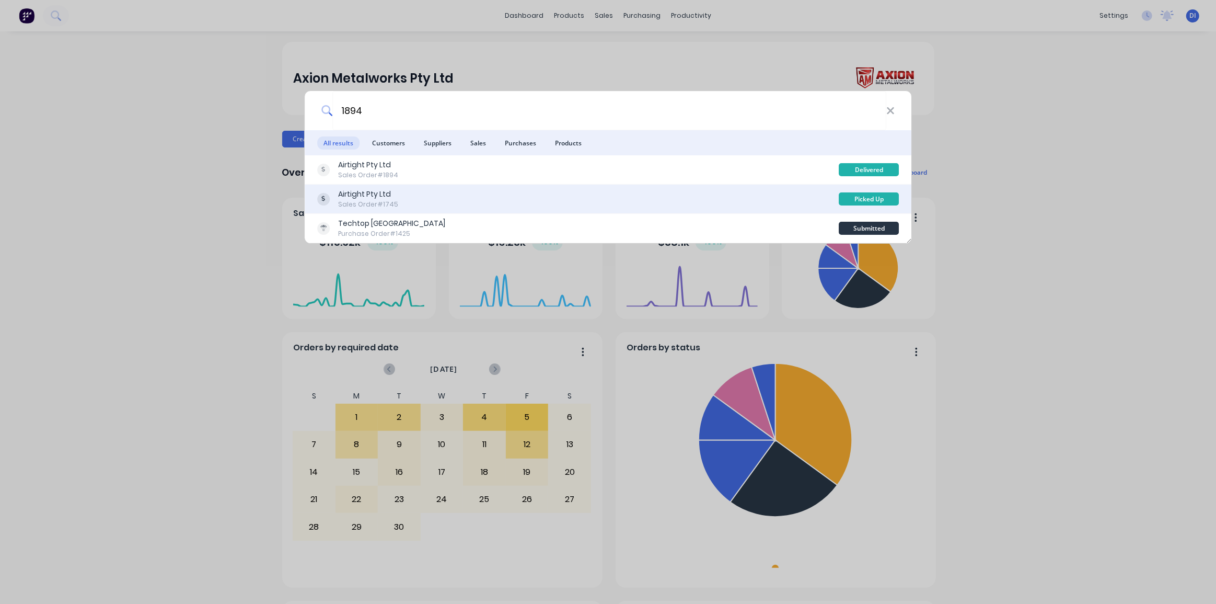
type input "1894"
click at [598, 199] on div "Airtight Pty Ltd Sales Order #1745" at bounding box center [578, 199] width 522 height 20
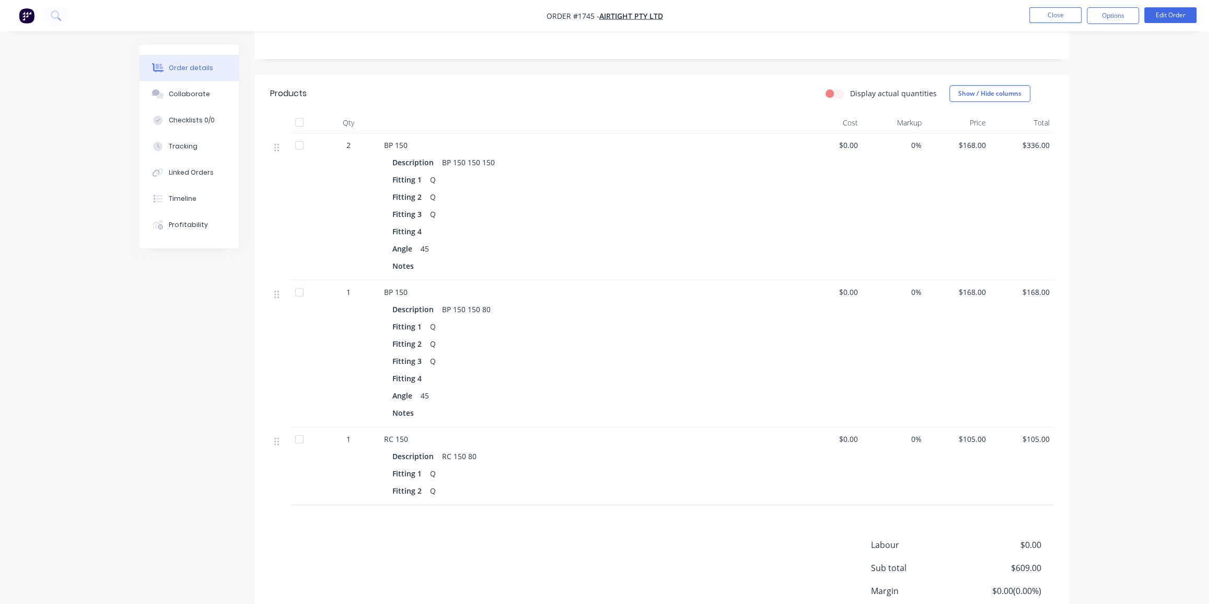
scroll to position [208, 0]
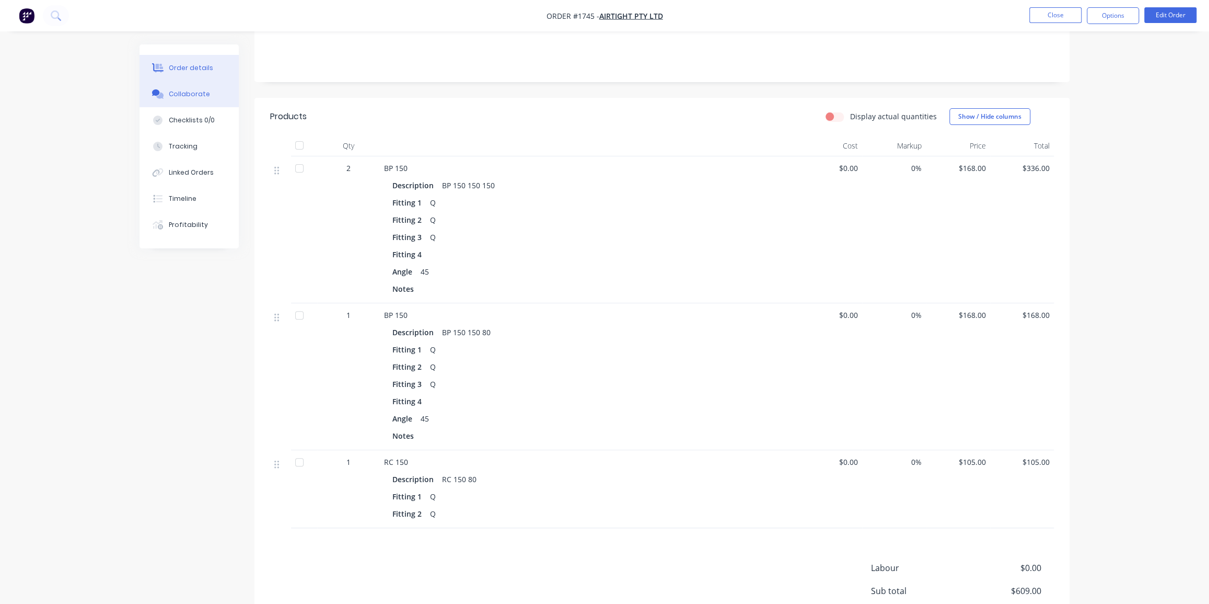
click at [177, 96] on div "Collaborate" at bounding box center [189, 93] width 41 height 9
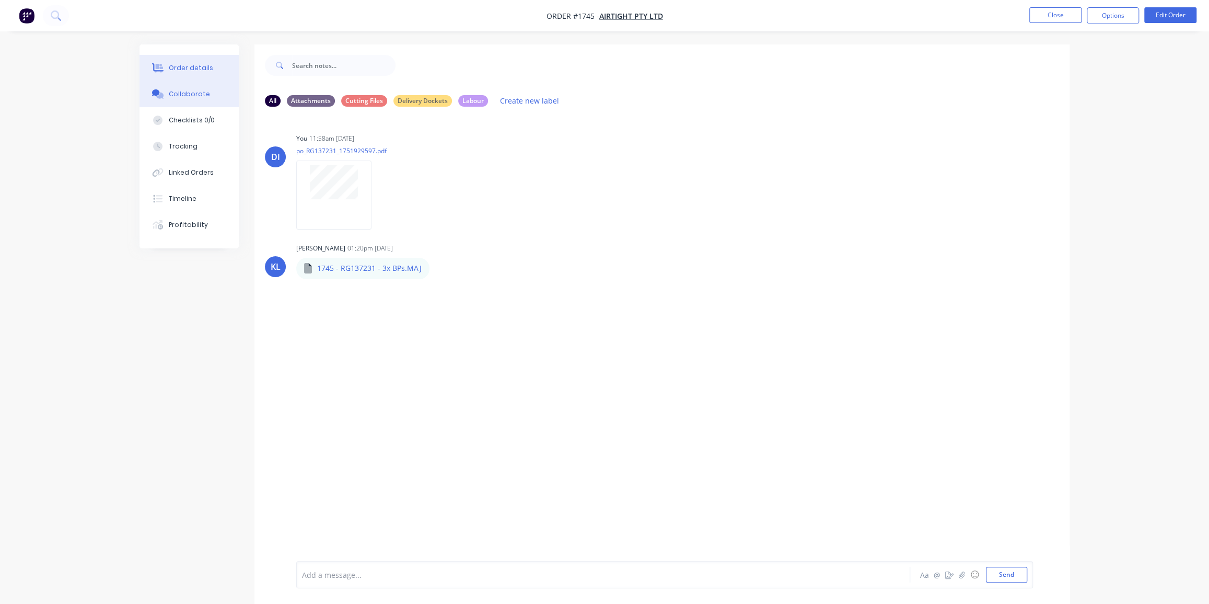
click at [187, 65] on div "Order details" at bounding box center [191, 67] width 44 height 9
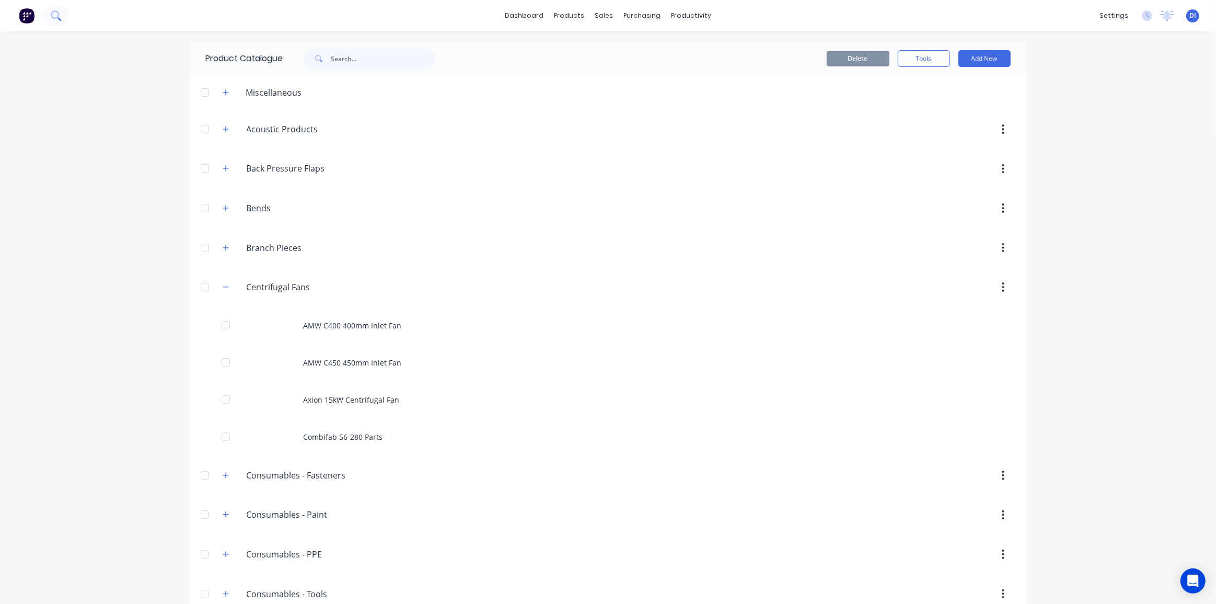
click at [60, 14] on icon at bounding box center [56, 15] width 10 height 10
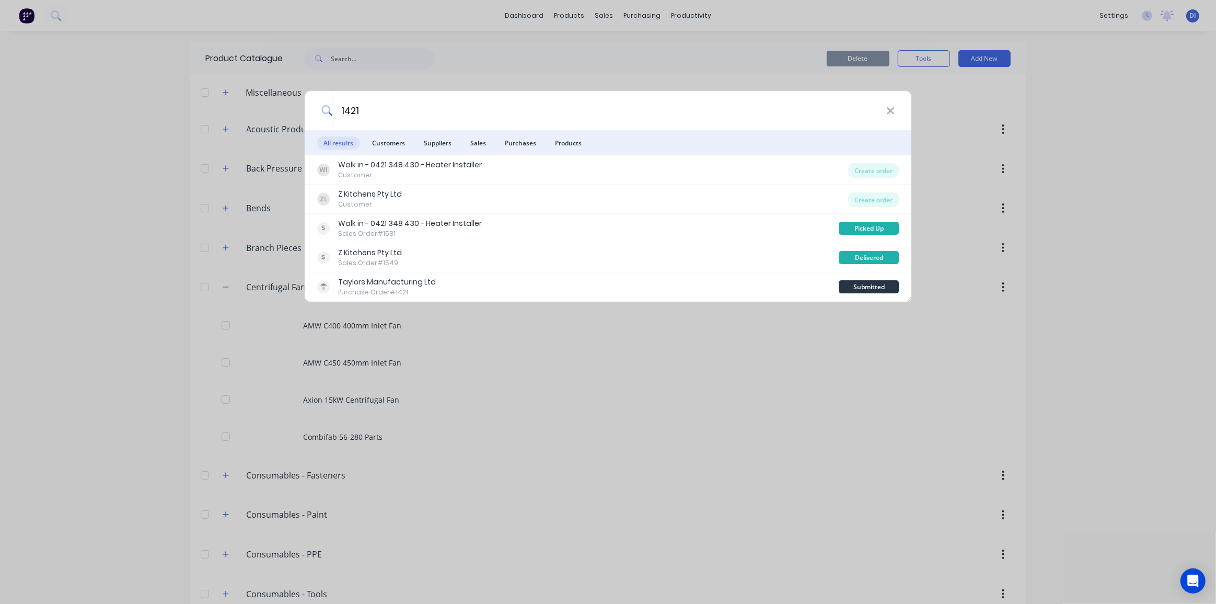
type input "1421"
click at [473, 141] on span "Sales" at bounding box center [478, 142] width 28 height 13
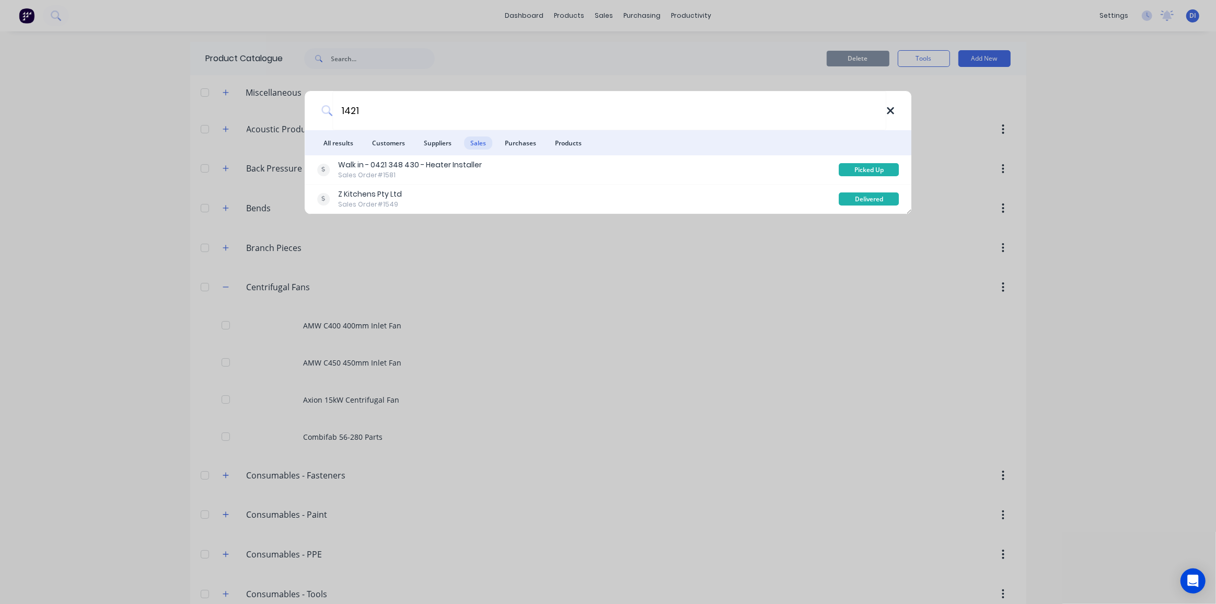
click at [890, 113] on icon at bounding box center [890, 110] width 8 height 11
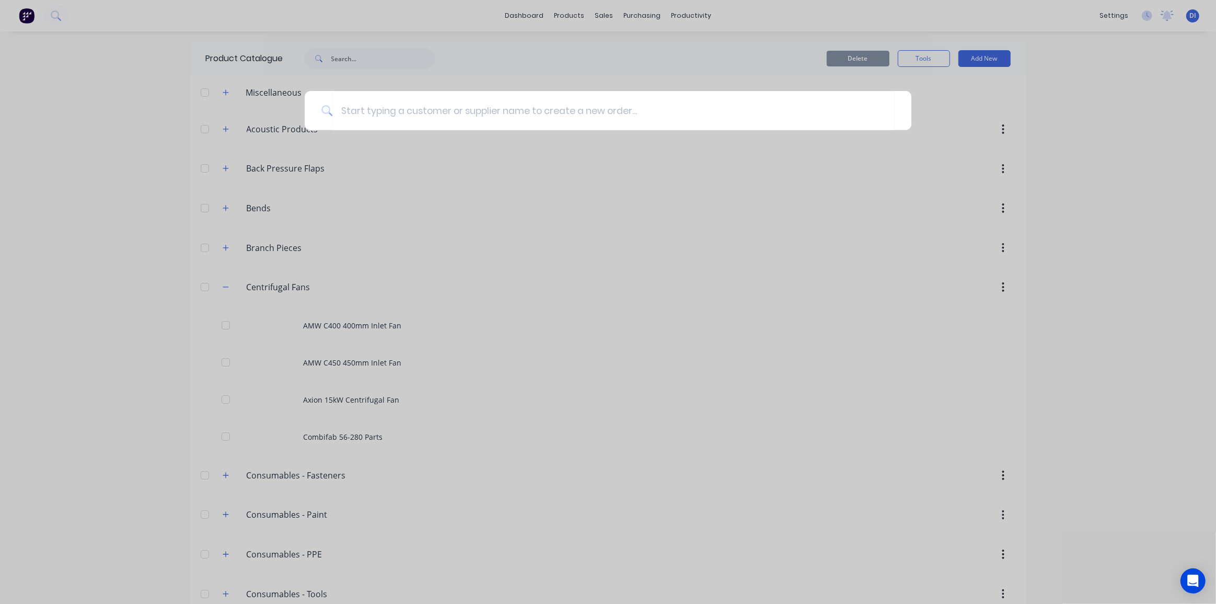
click at [42, 37] on div at bounding box center [608, 302] width 1216 height 604
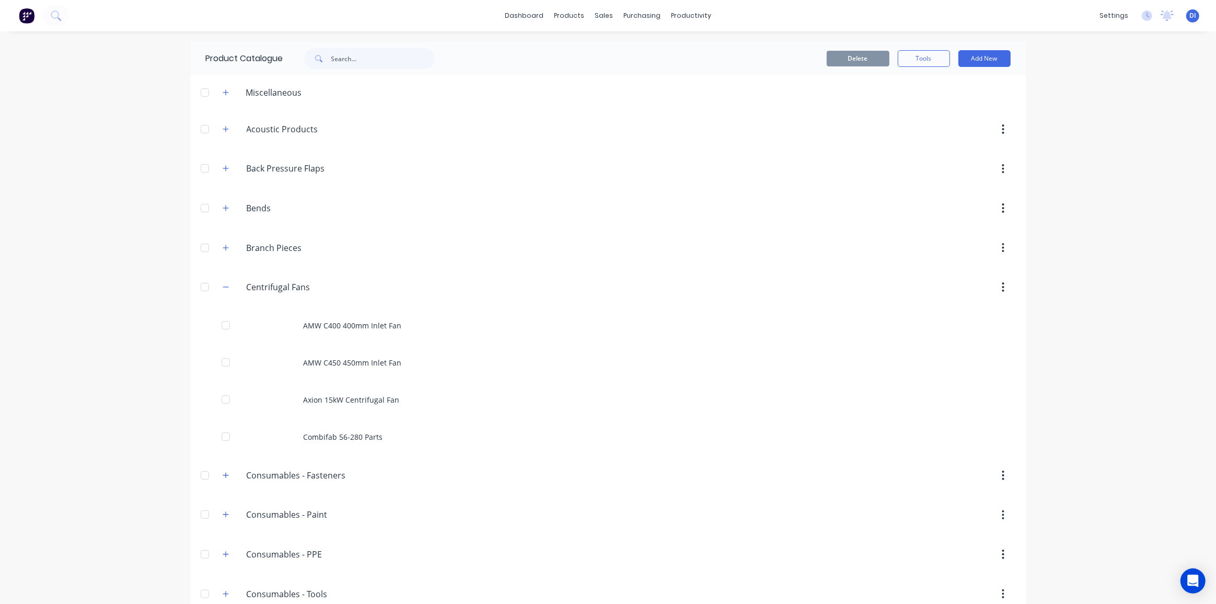
click at [26, 15] on img at bounding box center [27, 16] width 16 height 16
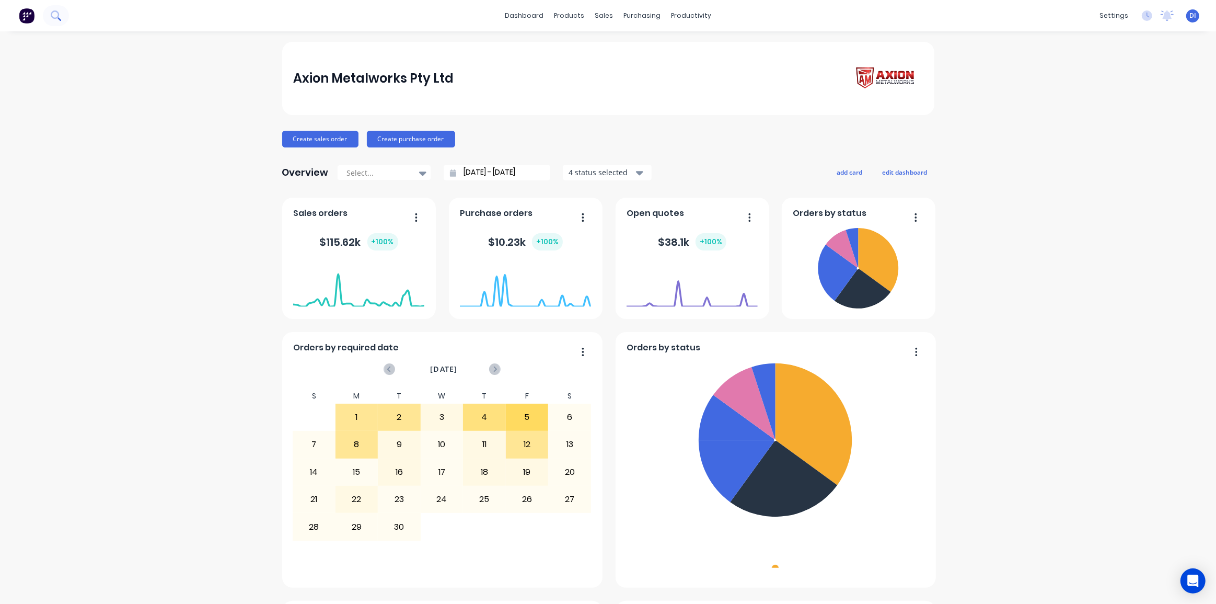
click at [53, 19] on icon at bounding box center [56, 15] width 10 height 10
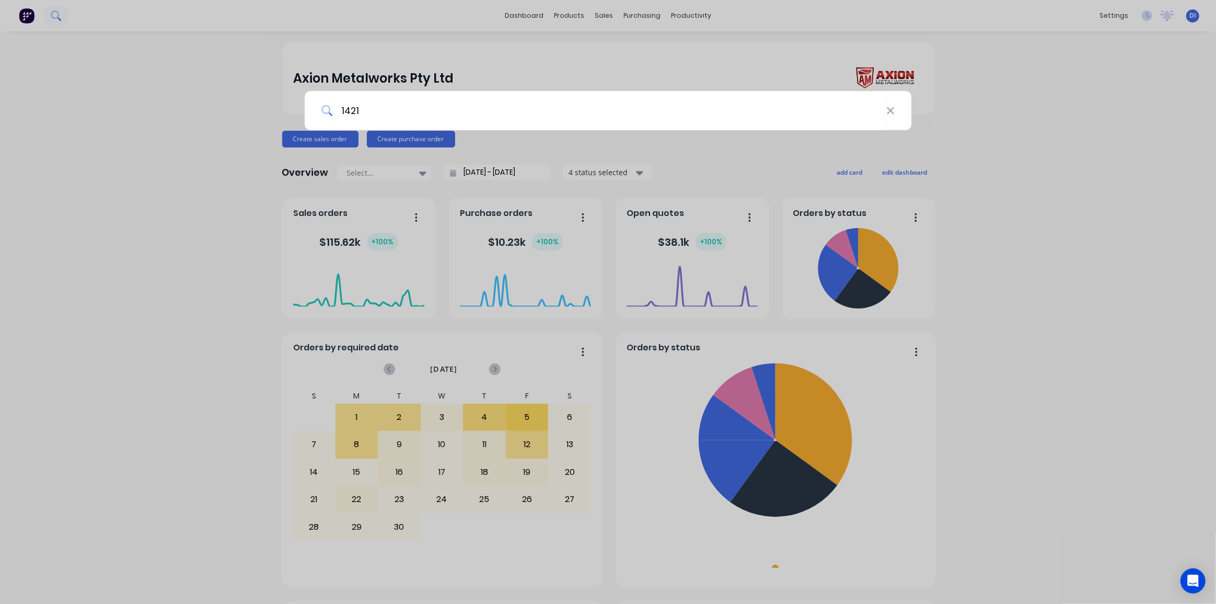
type input "1421"
click at [53, 19] on div "1421" at bounding box center [608, 302] width 1216 height 604
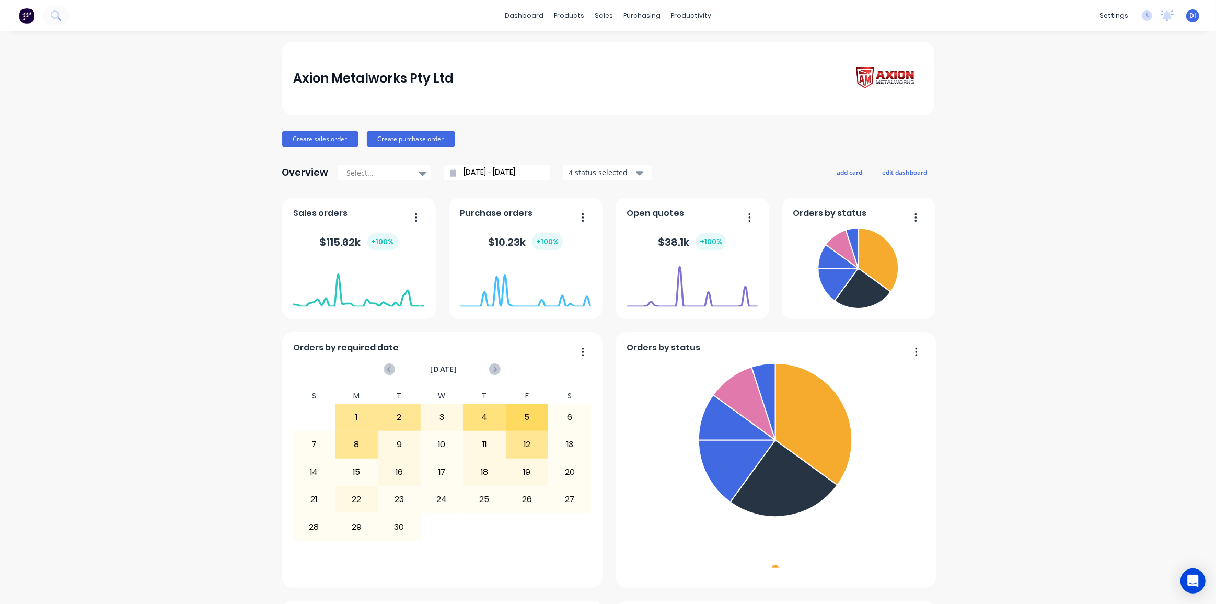
click at [66, 24] on div at bounding box center [34, 15] width 69 height 21
click at [52, 16] on icon at bounding box center [55, 14] width 8 height 8
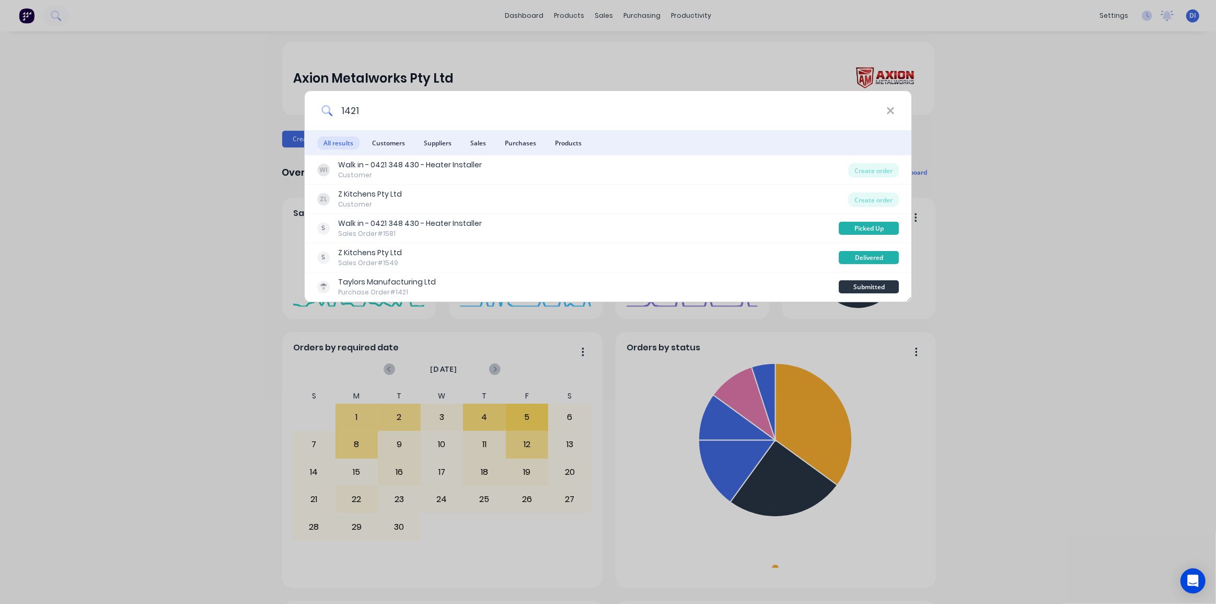
click at [384, 112] on input "1421" at bounding box center [609, 110] width 554 height 39
paste input "709"
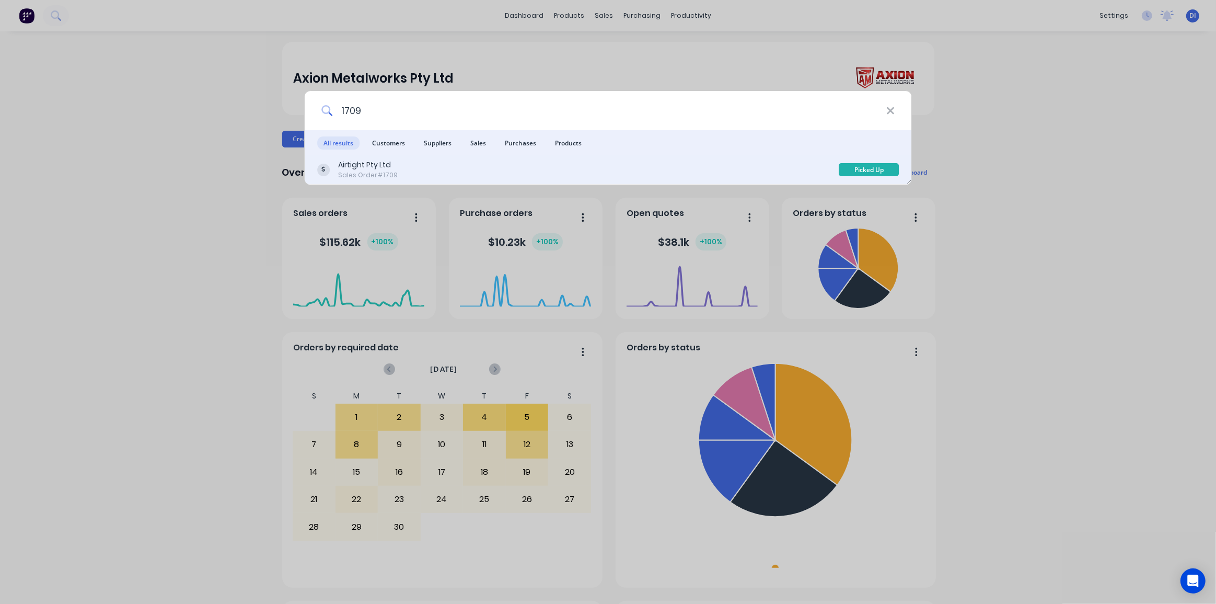
type input "1709"
click at [464, 165] on div "Airtight Pty Ltd Sales Order #1709" at bounding box center [578, 169] width 522 height 20
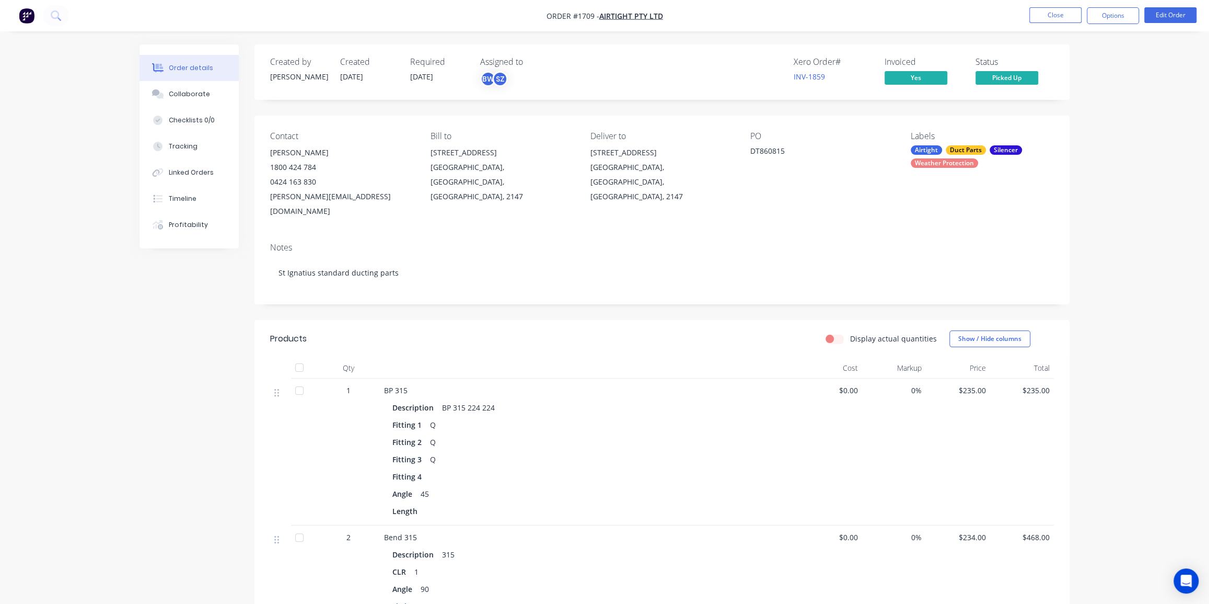
click at [52, 10] on icon at bounding box center [56, 15] width 10 height 10
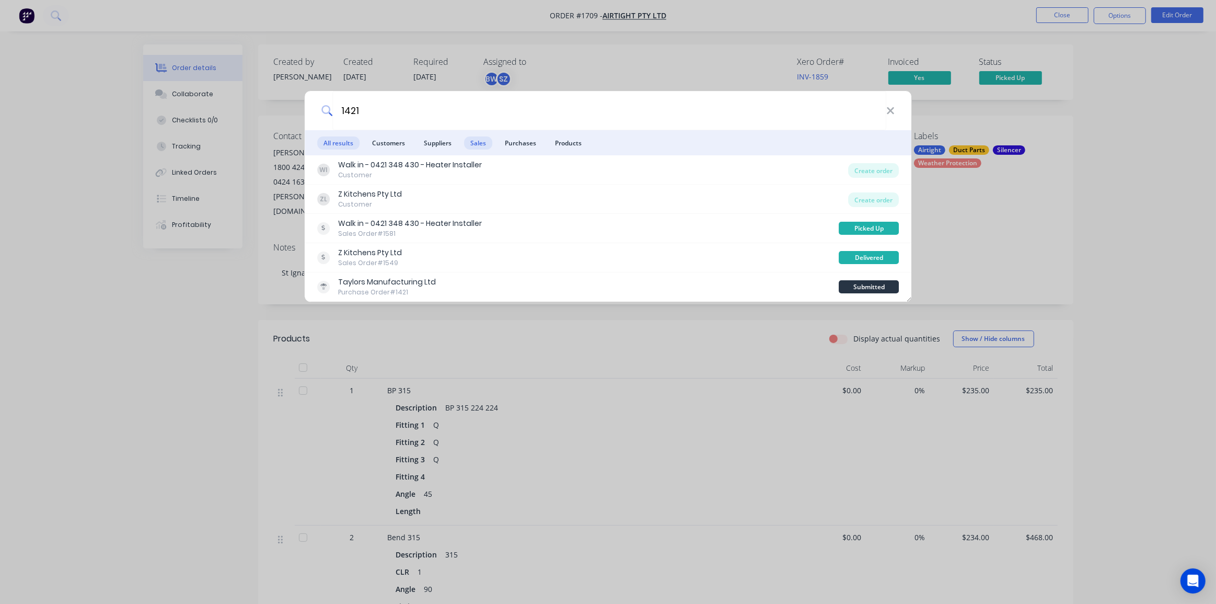
type input "1421"
click at [477, 136] on span "Sales" at bounding box center [478, 142] width 28 height 13
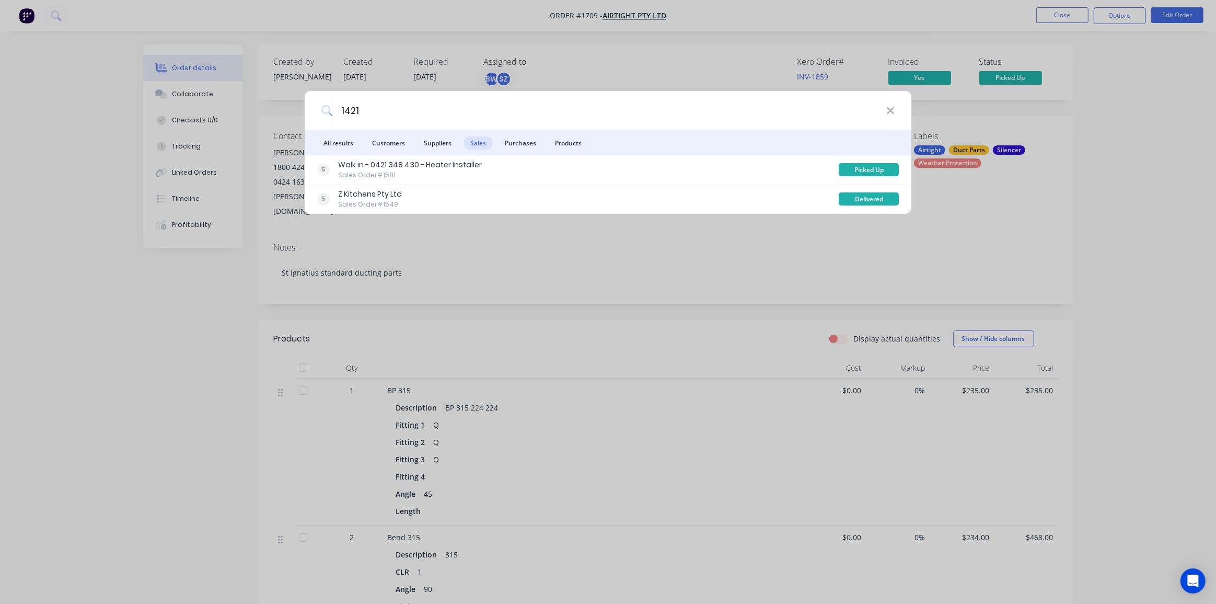
click at [89, 344] on div "1421 All results Customers Suppliers Sales Purchases Products Walk in - 0421 34…" at bounding box center [608, 302] width 1216 height 604
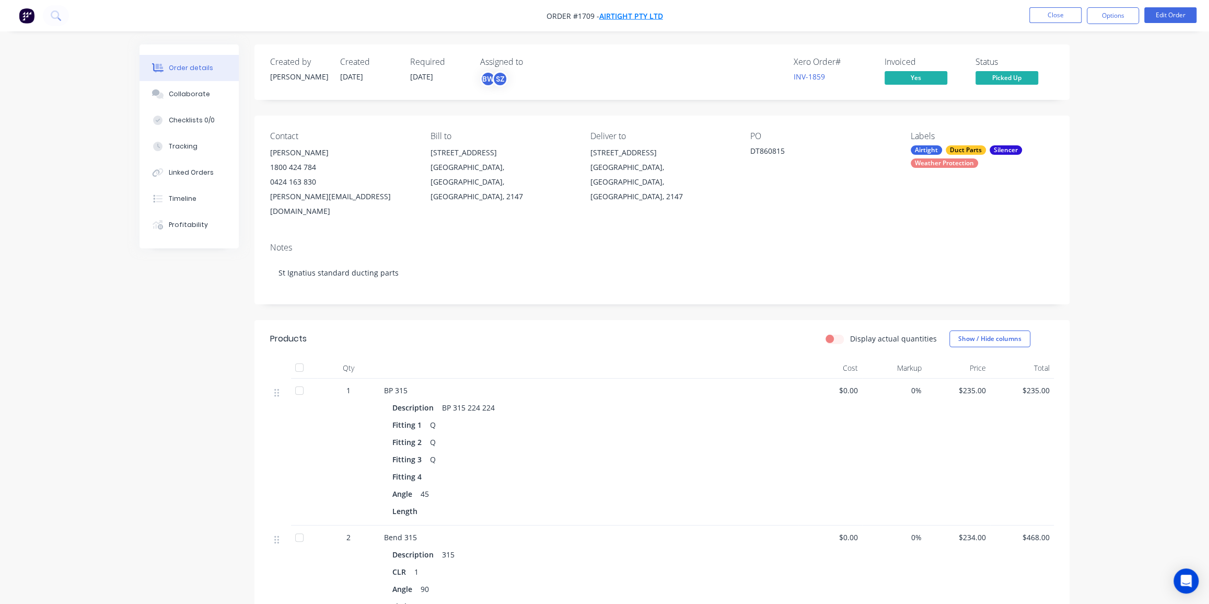
click at [644, 15] on span "Airtight Pty Ltd" at bounding box center [632, 16] width 64 height 10
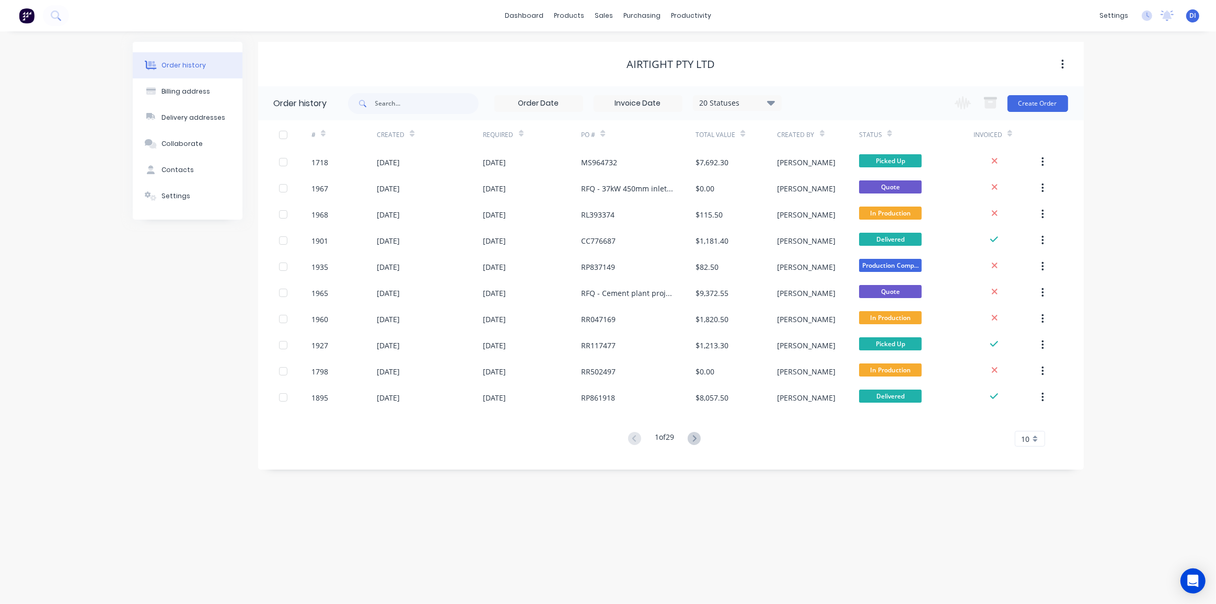
click at [516, 58] on div "Airtight Pty Ltd" at bounding box center [671, 64] width 826 height 13
click at [443, 106] on input "text" at bounding box center [426, 103] width 103 height 21
click at [746, 102] on div "20 Statuses" at bounding box center [738, 102] width 88 height 11
drag, startPoint x: 807, startPoint y: 231, endPoint x: 704, endPoint y: 226, distance: 103.1
click at [824, 223] on label at bounding box center [824, 223] width 0 height 0
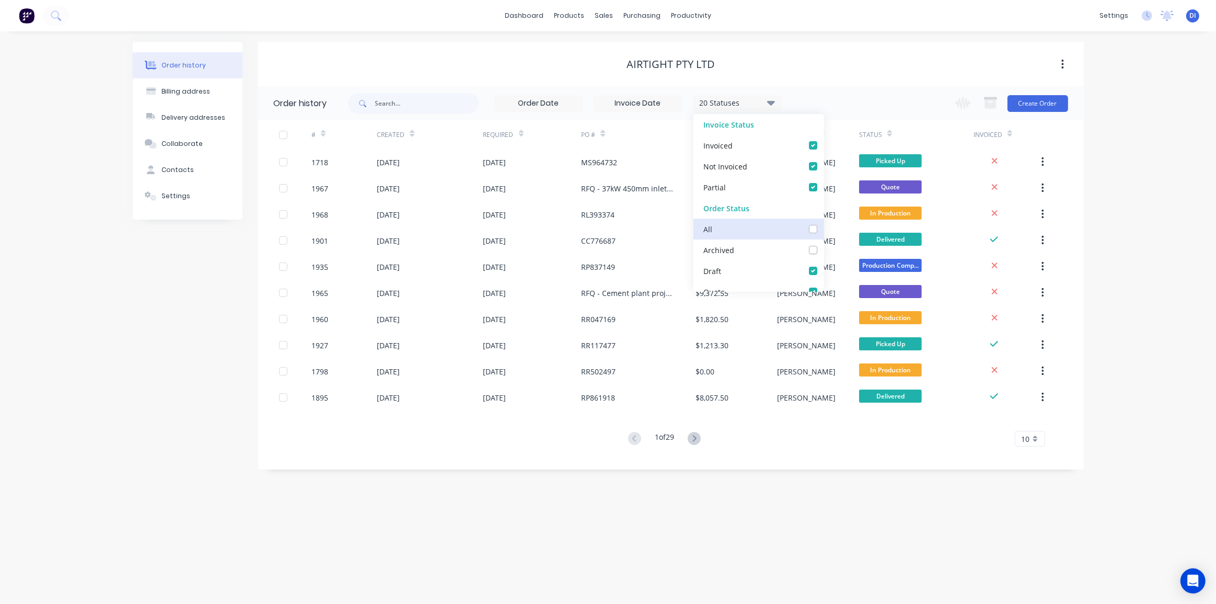
click at [824, 231] on input "checkbox" at bounding box center [828, 228] width 8 height 10
checkbox input "true"
click at [386, 98] on input "text" at bounding box center [426, 103] width 103 height 21
type input "1421"
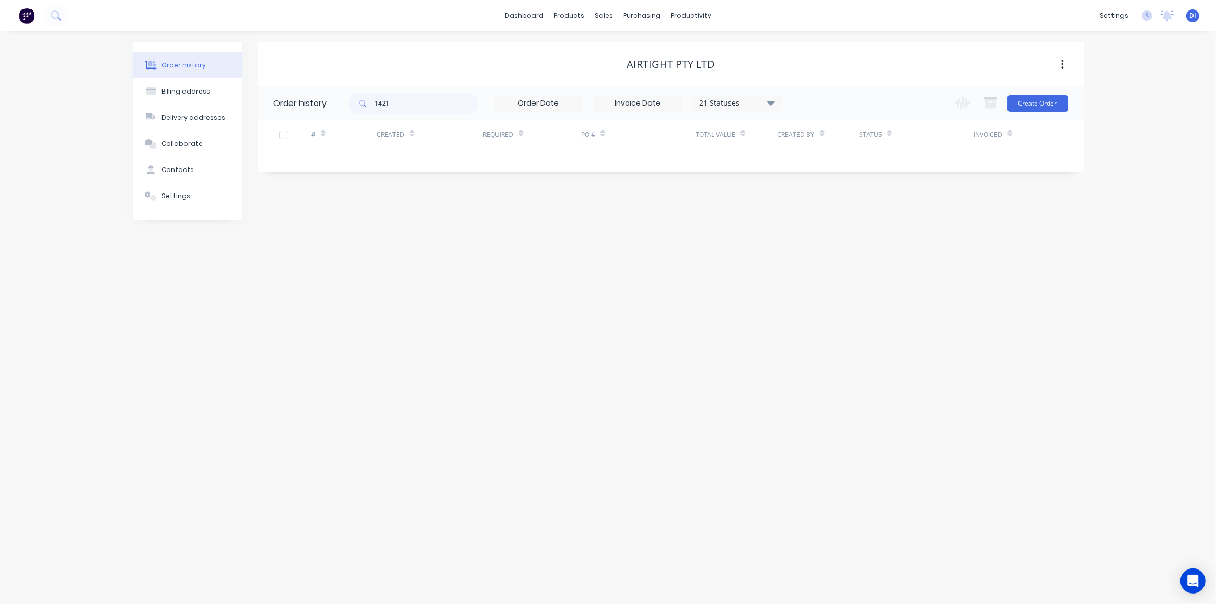
click at [742, 98] on div "21 Statuses" at bounding box center [738, 102] width 88 height 11
click at [631, 281] on div "Order history Billing address Delivery addresses Collaborate Contacts Settings …" at bounding box center [608, 317] width 1216 height 572
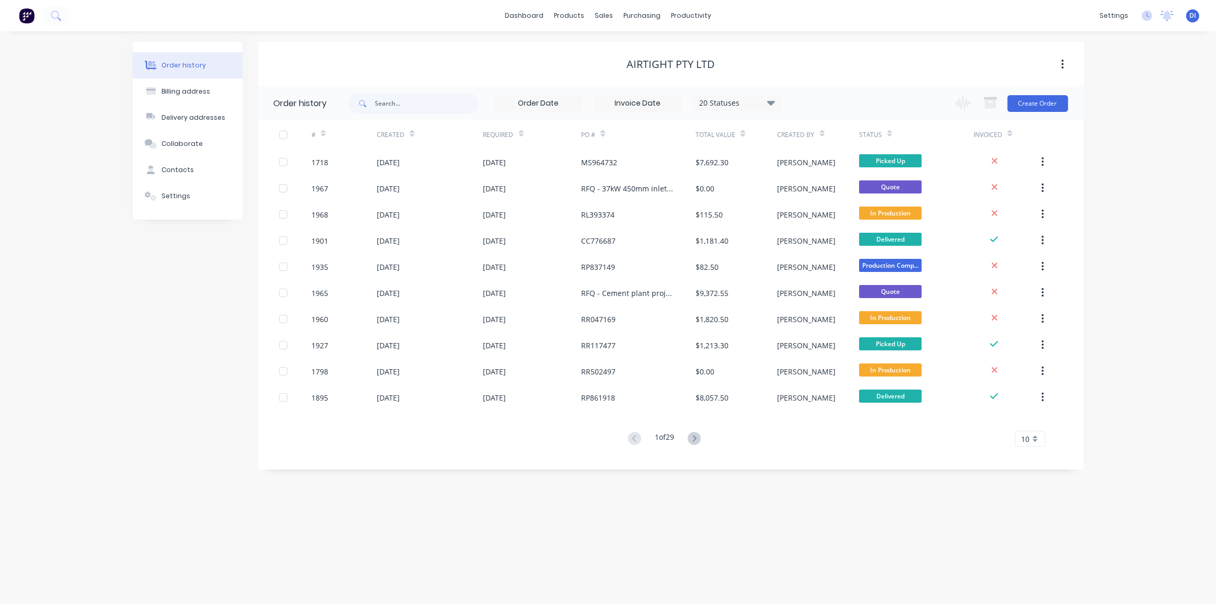
click at [37, 146] on div "Order history Billing address Delivery addresses Collaborate Contacts Settings …" at bounding box center [608, 317] width 1216 height 572
click at [24, 21] on img at bounding box center [27, 16] width 16 height 16
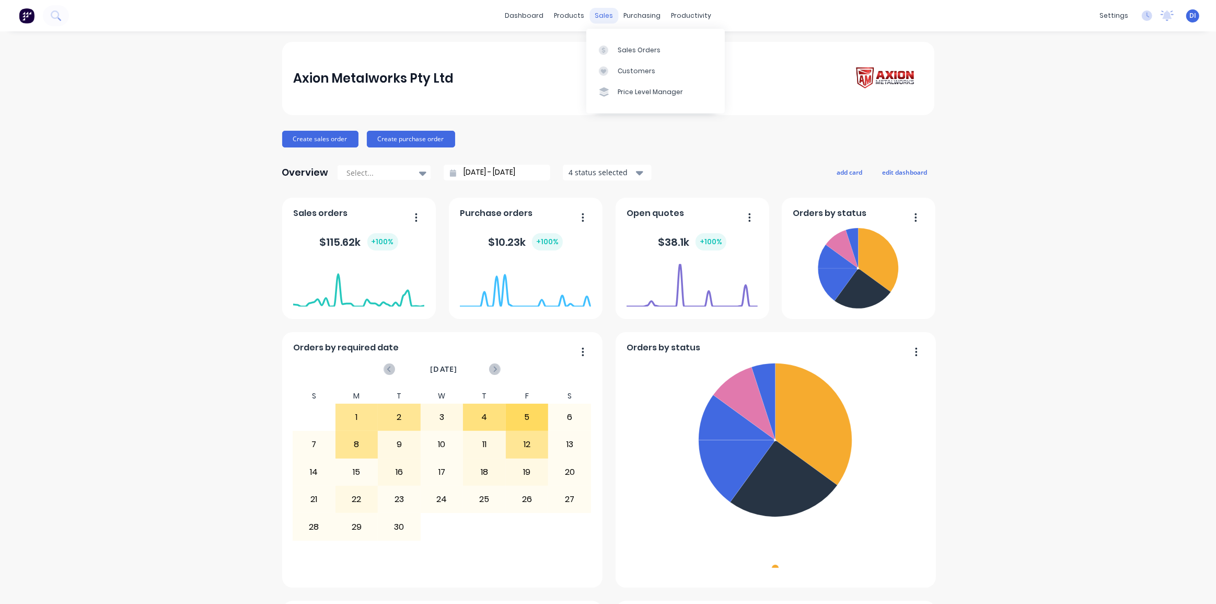
click at [604, 15] on div "sales" at bounding box center [604, 16] width 29 height 16
click at [609, 44] on link "Sales Orders" at bounding box center [655, 49] width 139 height 21
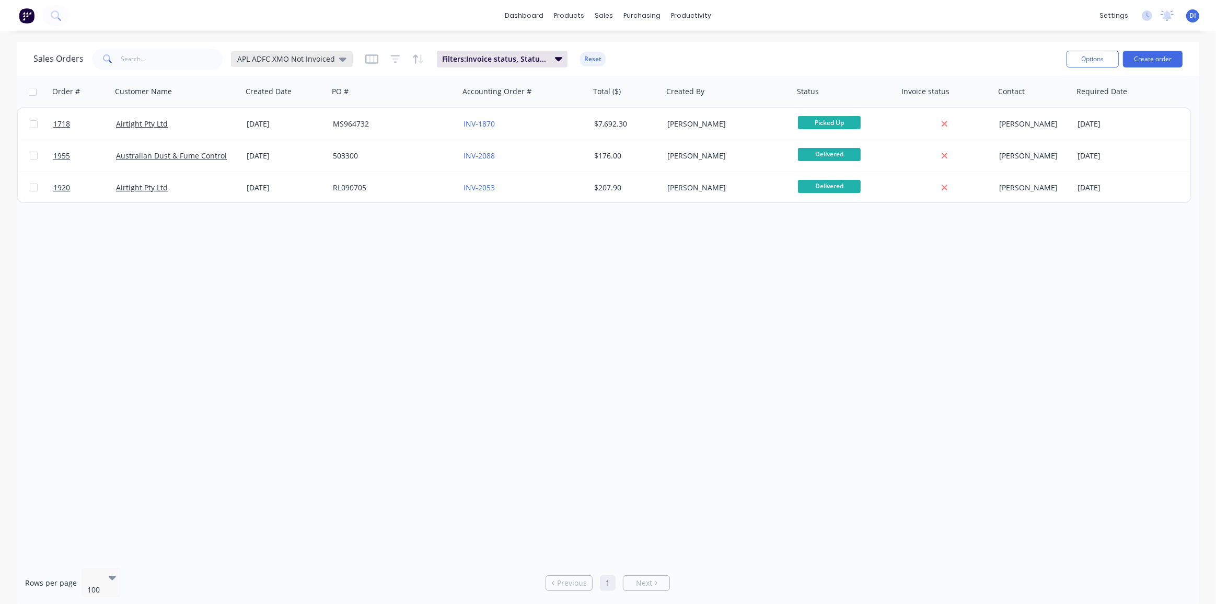
click at [275, 56] on span "APL ADFC XMO Not Invoiced" at bounding box center [286, 58] width 98 height 11
click at [279, 232] on button "Standard View" at bounding box center [293, 231] width 119 height 12
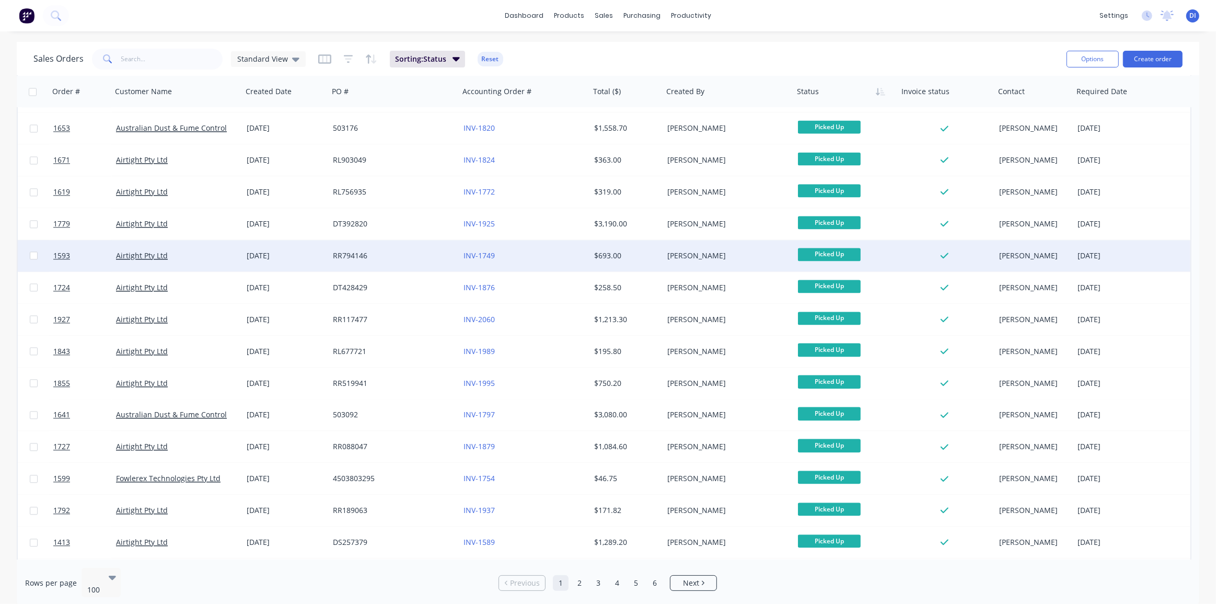
scroll to position [2731, 0]
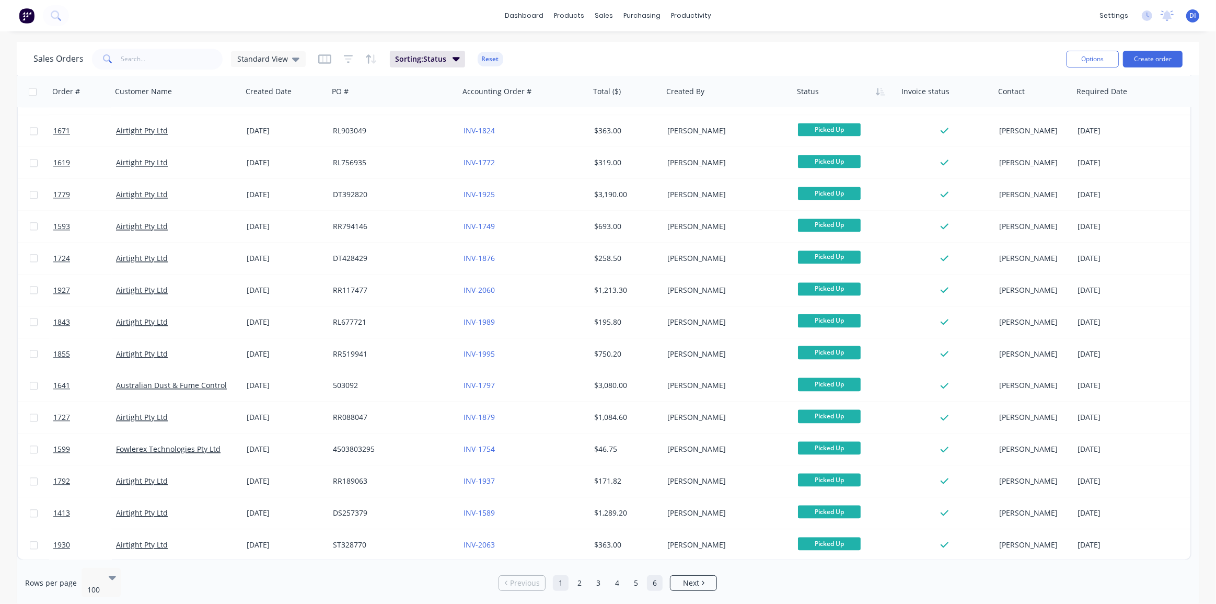
click at [654, 579] on link "6" at bounding box center [655, 583] width 16 height 16
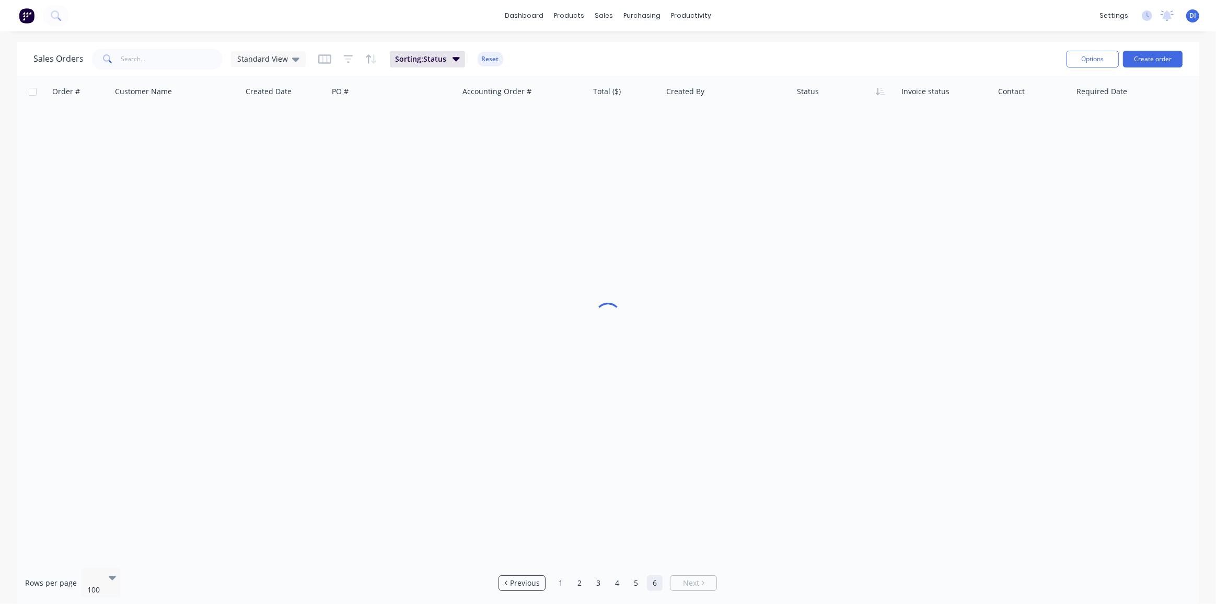
scroll to position [0, 0]
click at [105, 580] on div "100" at bounding box center [96, 582] width 25 height 28
click at [275, 590] on div "Rows per page 5 results available. Use Up and Down to choose options, press Ent…" at bounding box center [608, 590] width 1183 height 63
click at [632, 580] on link "5" at bounding box center [636, 583] width 16 height 16
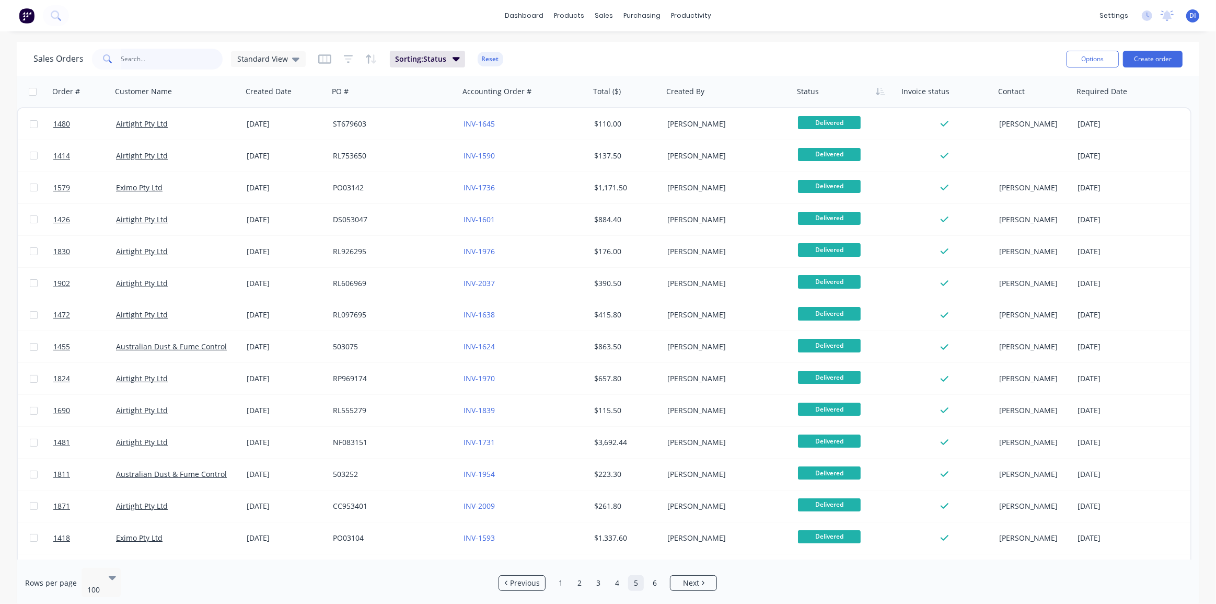
click at [127, 59] on input "text" at bounding box center [172, 59] width 102 height 21
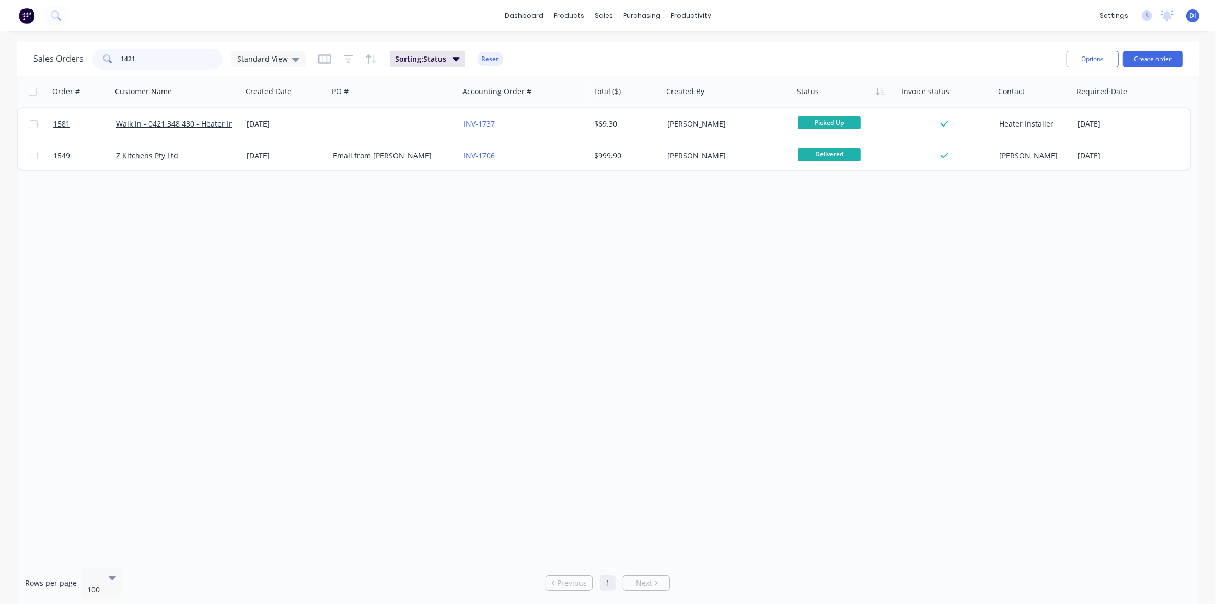
type input "1421"
click at [841, 26] on div "dashboard products sales purchasing productivity dashboard products Product Cat…" at bounding box center [608, 15] width 1216 height 31
click at [1090, 59] on button "Options" at bounding box center [1093, 59] width 52 height 17
drag, startPoint x: 1022, startPoint y: 52, endPoint x: 984, endPoint y: 52, distance: 38.2
click at [1021, 52] on div "Sales Orders 1421 Standard View Sorting: Status Reset" at bounding box center [545, 59] width 1025 height 26
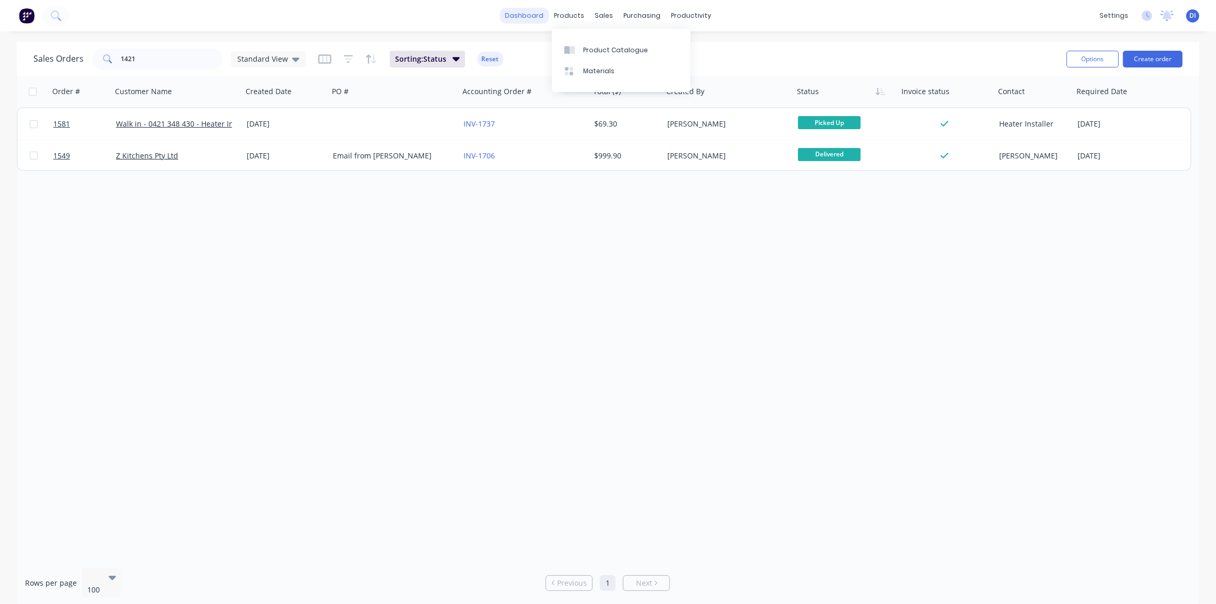
click at [535, 15] on link "dashboard" at bounding box center [524, 16] width 49 height 16
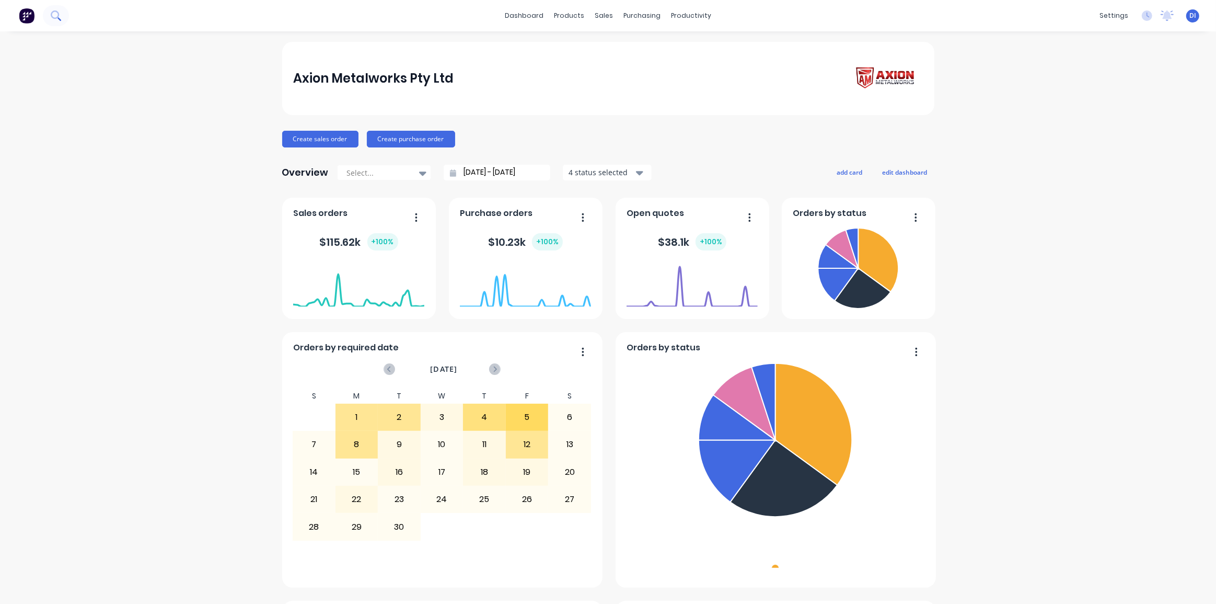
click at [67, 20] on button at bounding box center [56, 15] width 26 height 21
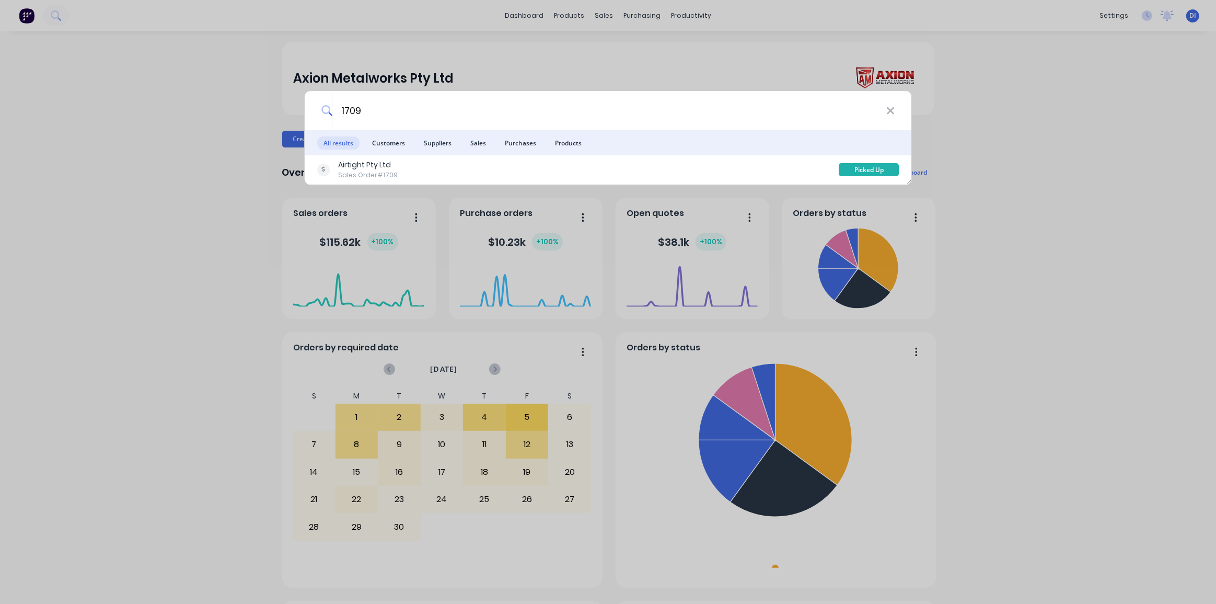
type input "1709"
drag, startPoint x: 174, startPoint y: 90, endPoint x: 174, endPoint y: 99, distance: 8.9
click at [174, 99] on div "1709 All results Customers Suppliers Sales Purchases Products Airtight Pty Ltd …" at bounding box center [608, 302] width 1216 height 604
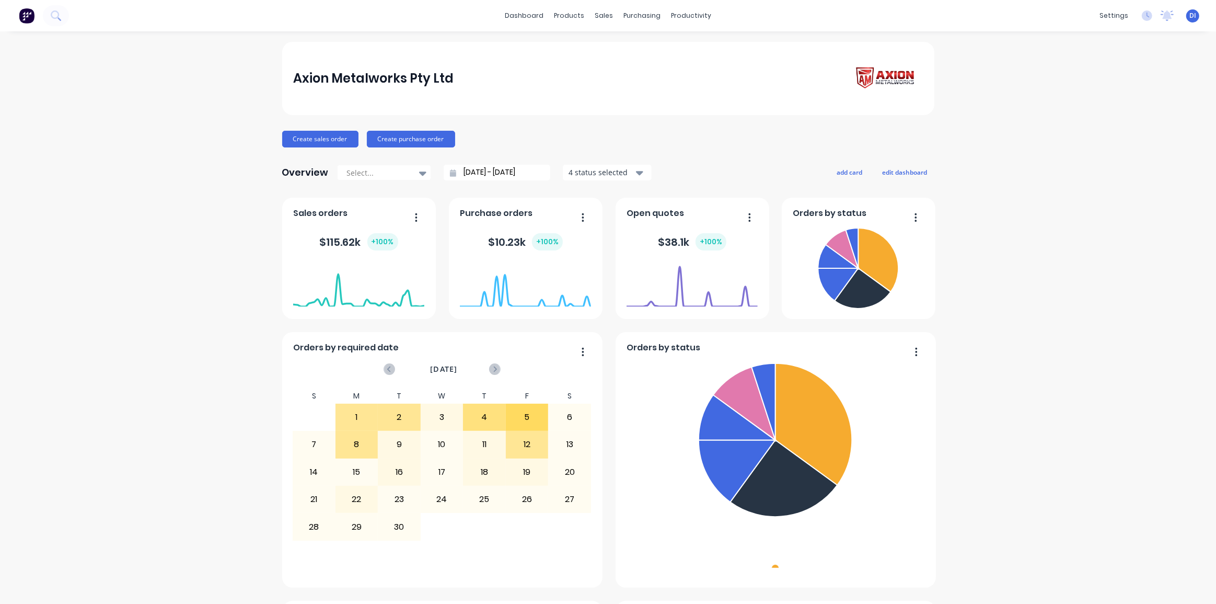
click at [189, 103] on div "Axion Metalworks Pty Ltd Create sales order Create purchase order Overview Sele…" at bounding box center [608, 583] width 1216 height 1083
click at [52, 15] on button at bounding box center [56, 15] width 26 height 21
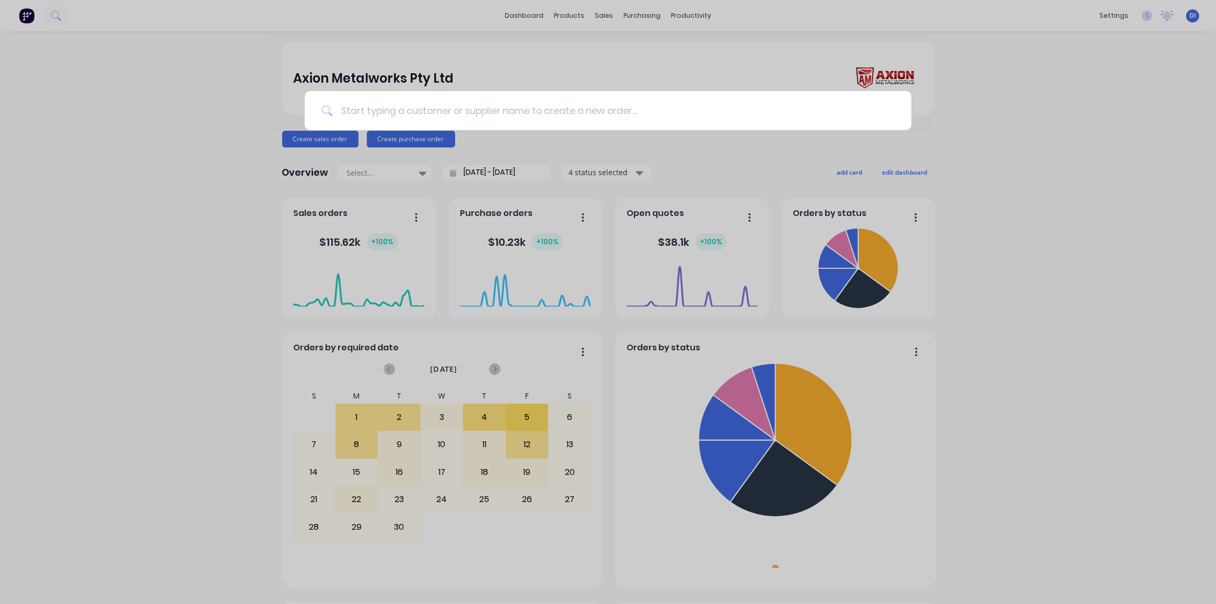
click at [384, 103] on input at bounding box center [613, 110] width 562 height 39
type input "1709"
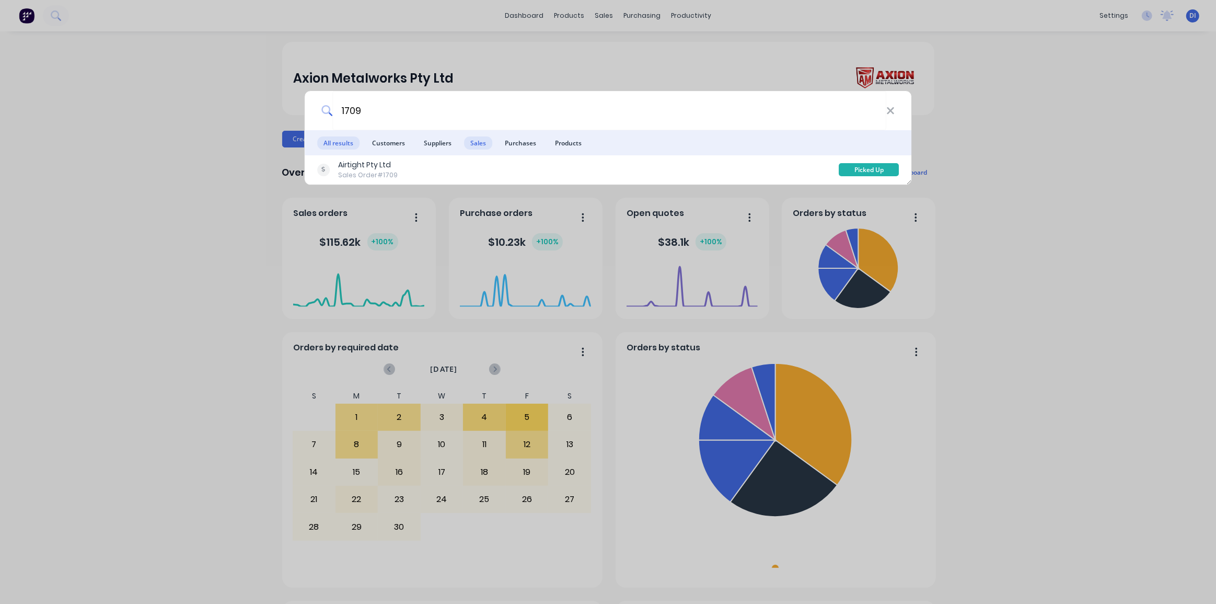
click at [483, 144] on span "Sales" at bounding box center [478, 142] width 28 height 13
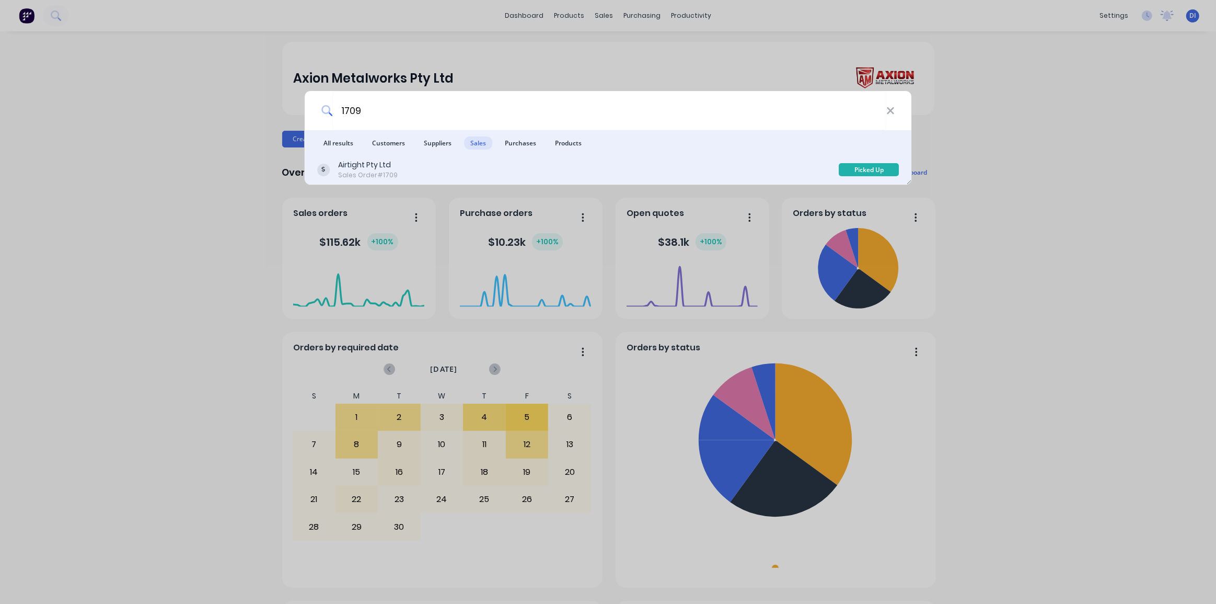
click at [475, 162] on div "Airtight Pty Ltd Sales Order #1709" at bounding box center [578, 169] width 522 height 20
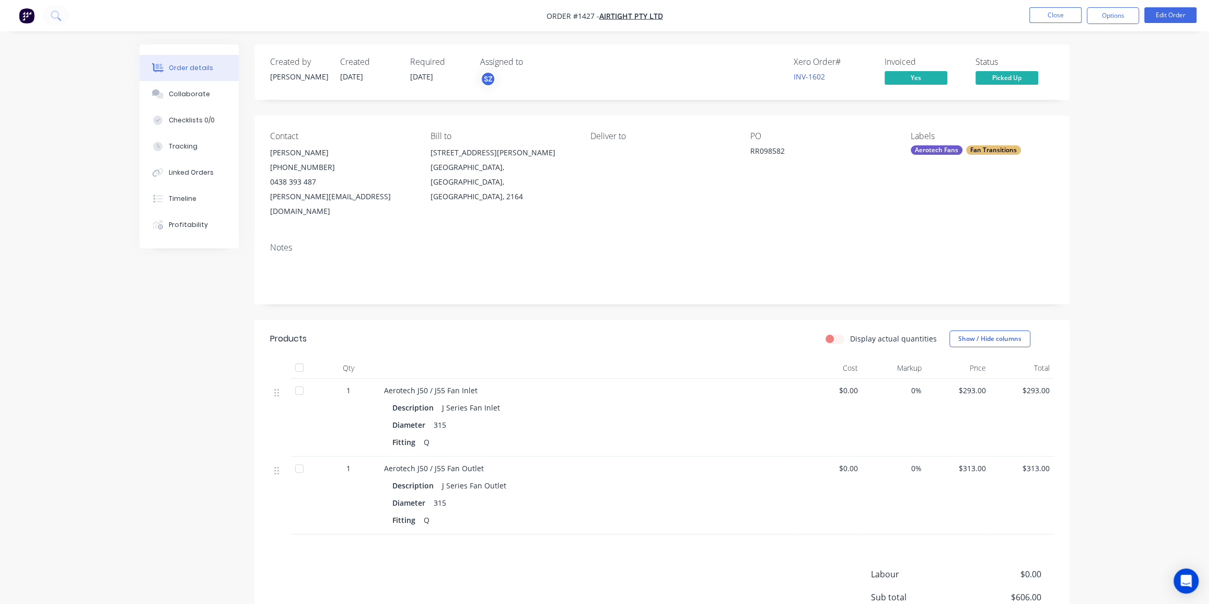
drag, startPoint x: 1141, startPoint y: 196, endPoint x: 1035, endPoint y: 45, distance: 184.3
click at [1140, 195] on div "Order details Collaborate Checklists 0/0 Tracking Linked Orders Timeline Profit…" at bounding box center [604, 360] width 1209 height 720
click at [1055, 15] on button "Close" at bounding box center [1056, 15] width 52 height 16
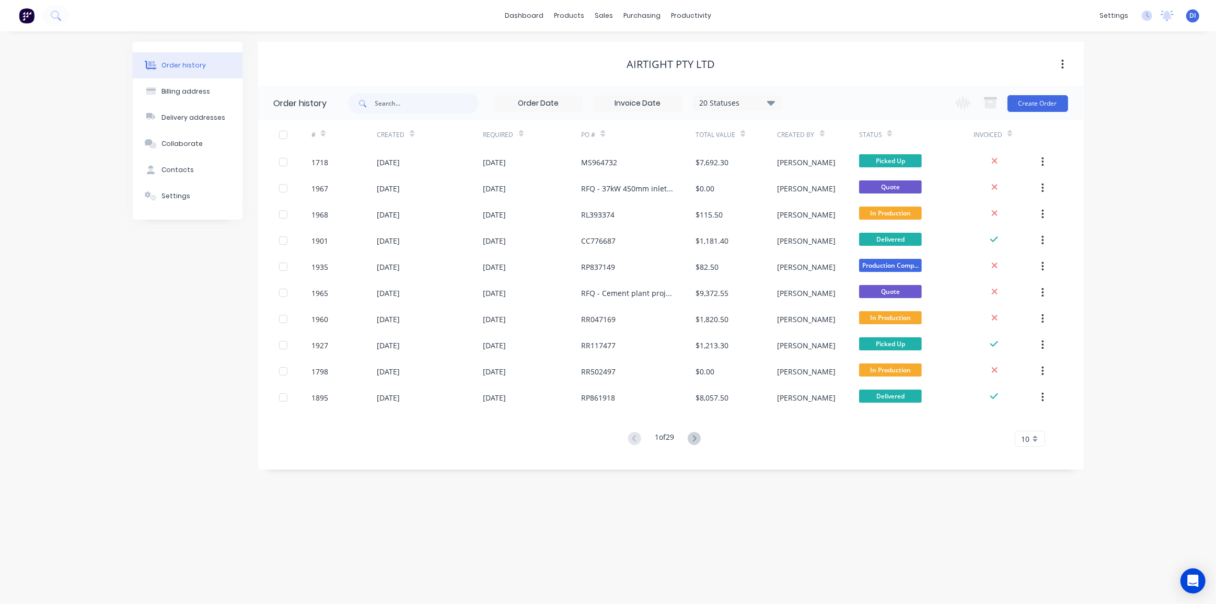
click at [72, 66] on div "Order history Billing address Delivery addresses Collaborate Contacts Settings …" at bounding box center [608, 317] width 1216 height 572
click at [30, 14] on img at bounding box center [27, 16] width 16 height 16
